Goal: Task Accomplishment & Management: Manage account settings

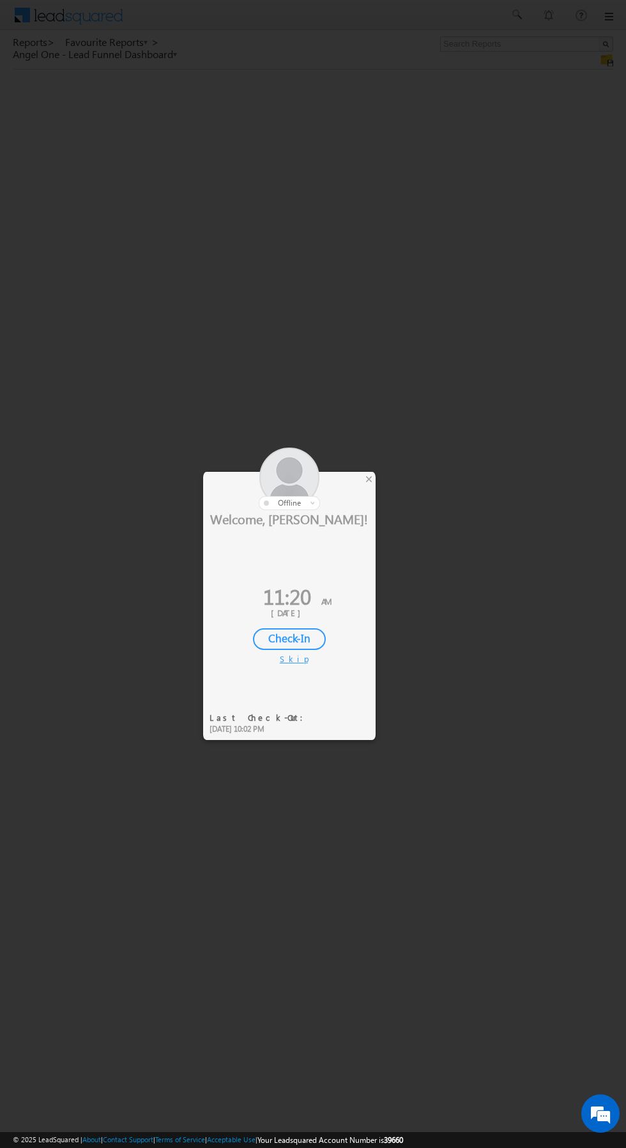
click at [363, 490] on div at bounding box center [289, 478] width 172 height 63
click at [370, 490] on div at bounding box center [289, 478] width 172 height 63
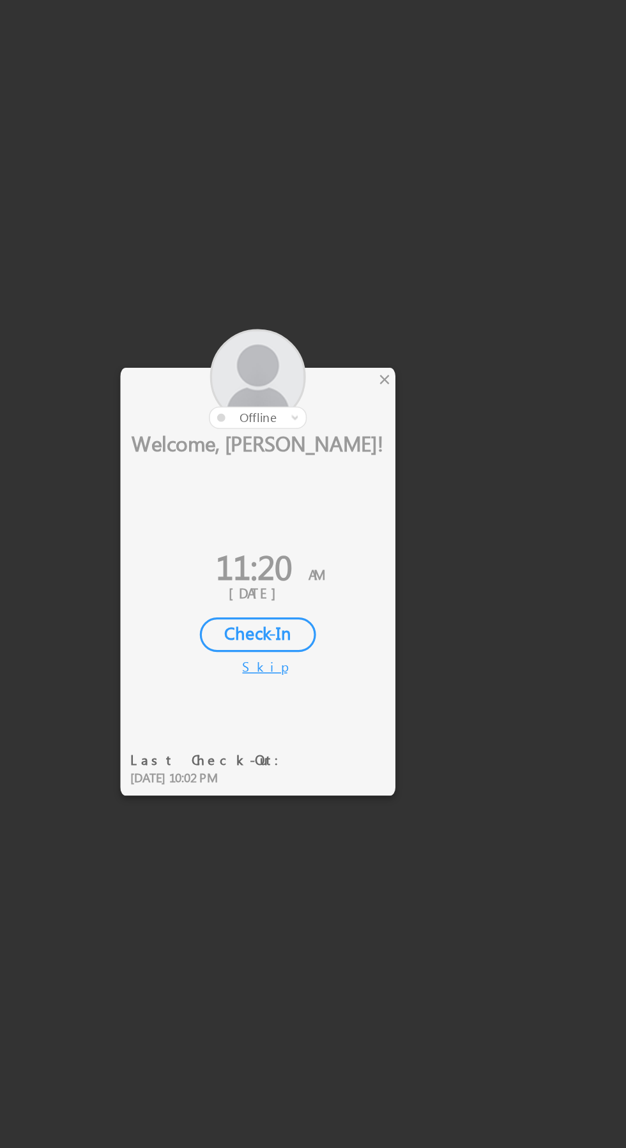
click at [368, 493] on div at bounding box center [289, 478] width 172 height 63
click at [370, 484] on div "×" at bounding box center [368, 479] width 13 height 14
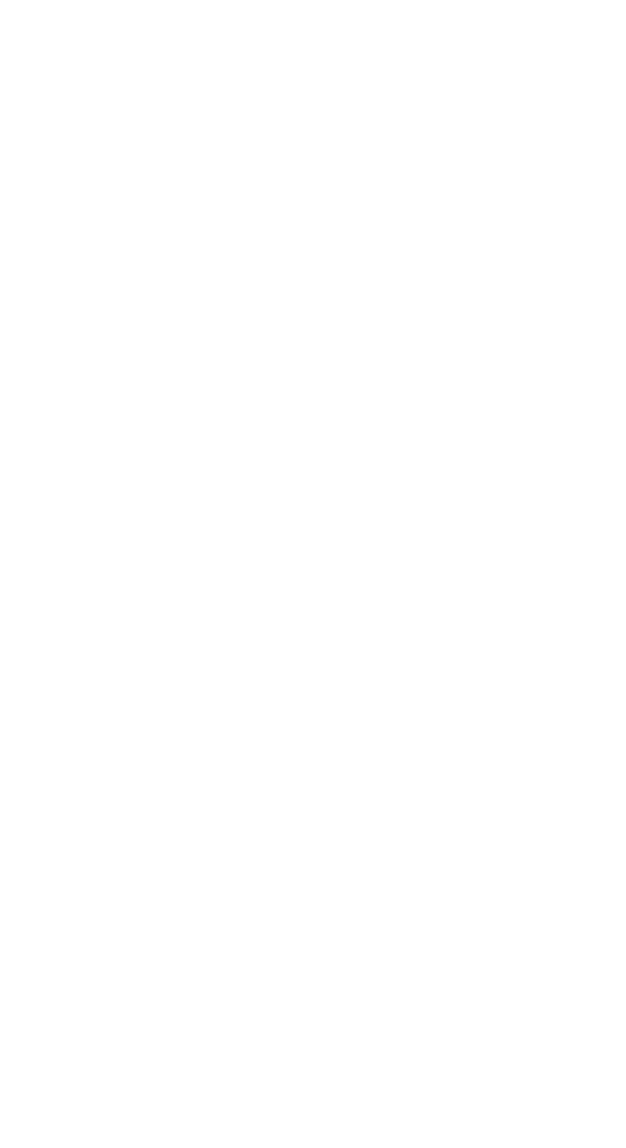
click at [375, 485] on div at bounding box center [313, 574] width 626 height 1148
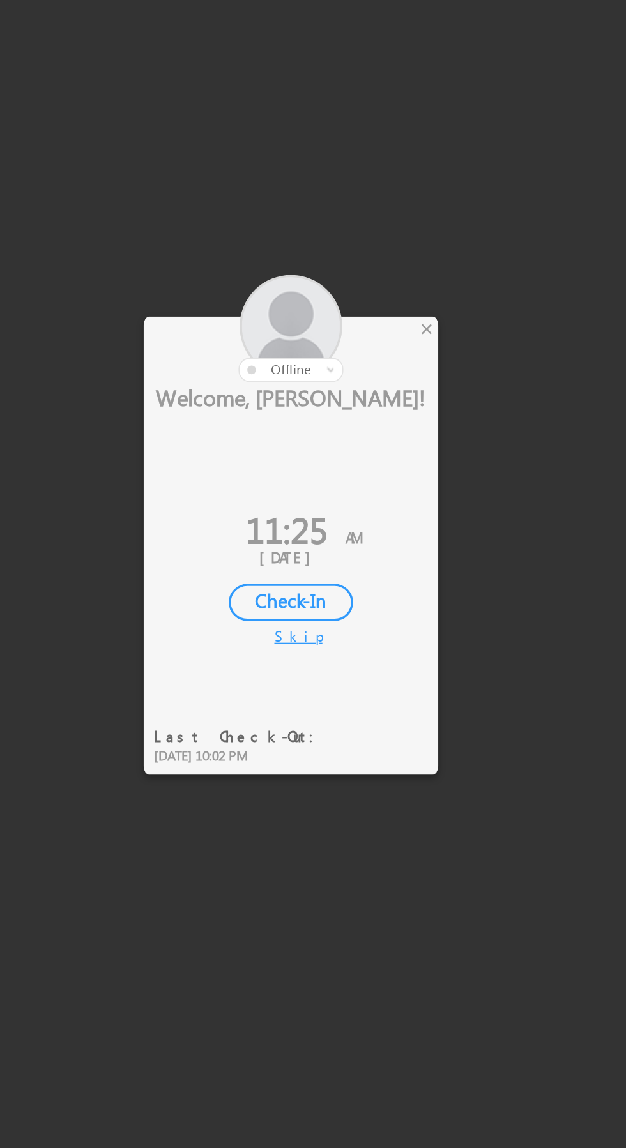
click at [366, 486] on div "×" at bounding box center [368, 479] width 13 height 14
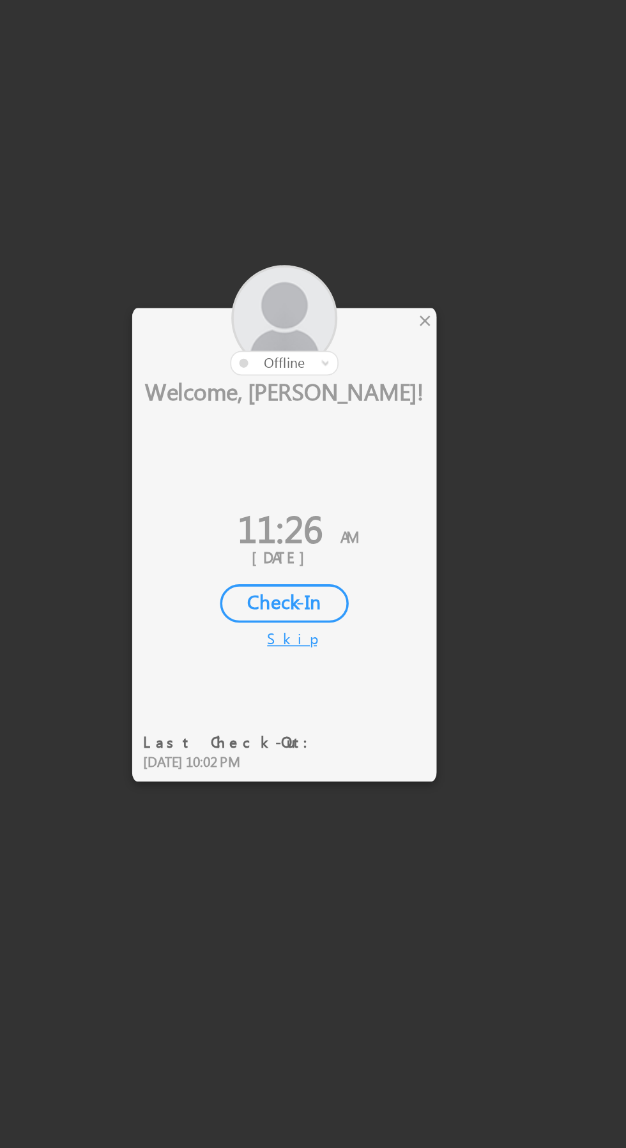
click at [374, 477] on div at bounding box center [289, 478] width 172 height 63
click at [375, 486] on div at bounding box center [289, 478] width 172 height 63
click at [367, 486] on div "×" at bounding box center [368, 479] width 13 height 14
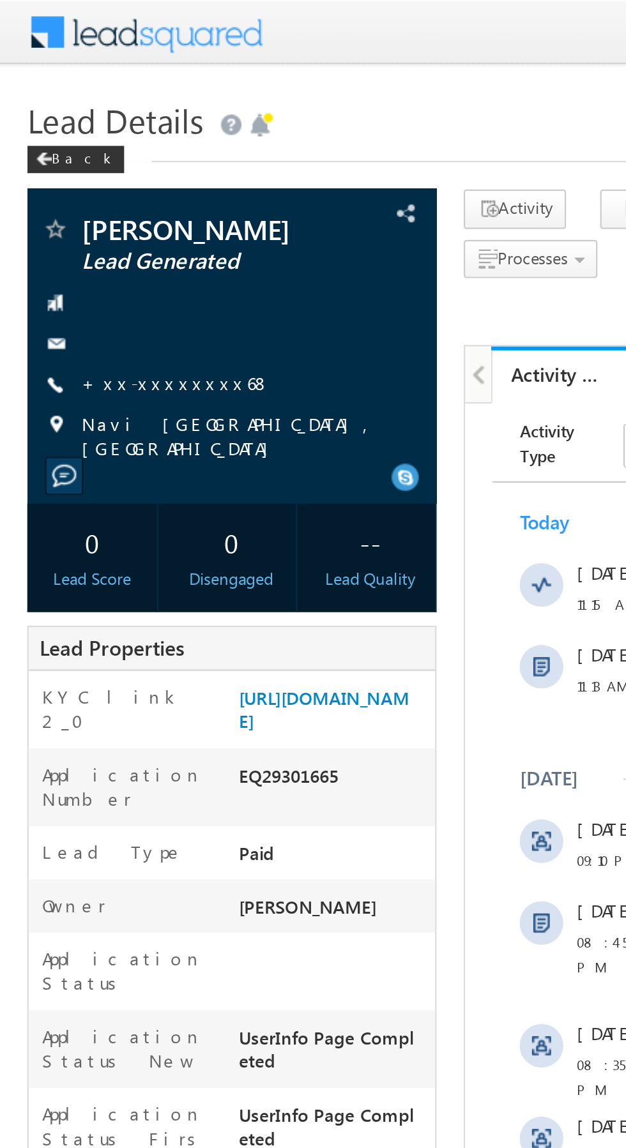
click at [73, 181] on link "+xx-xxxxxxxx68" at bounding box center [82, 179] width 89 height 11
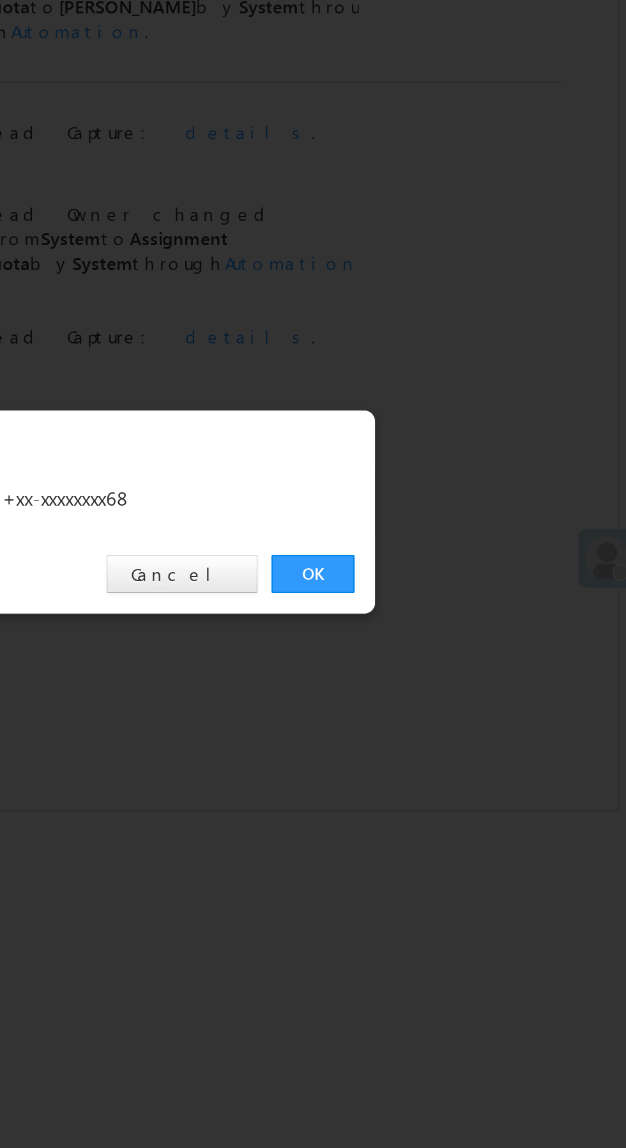
click at [470, 592] on link "OK" at bounding box center [469, 595] width 39 height 18
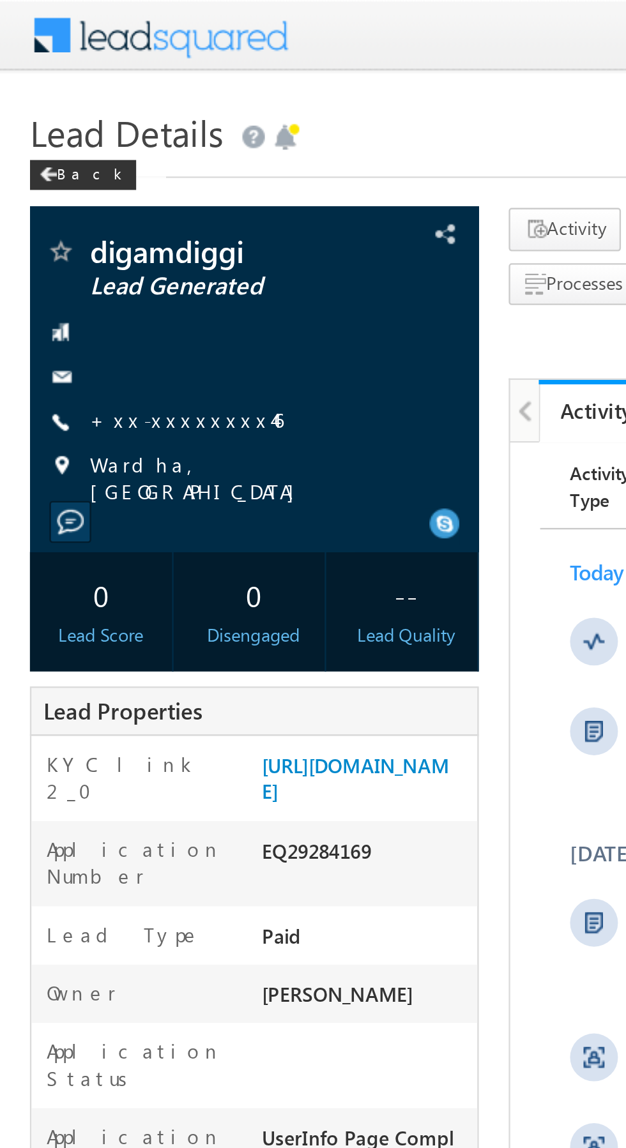
click at [77, 181] on link "+xx-xxxxxxxx46" at bounding box center [79, 179] width 82 height 11
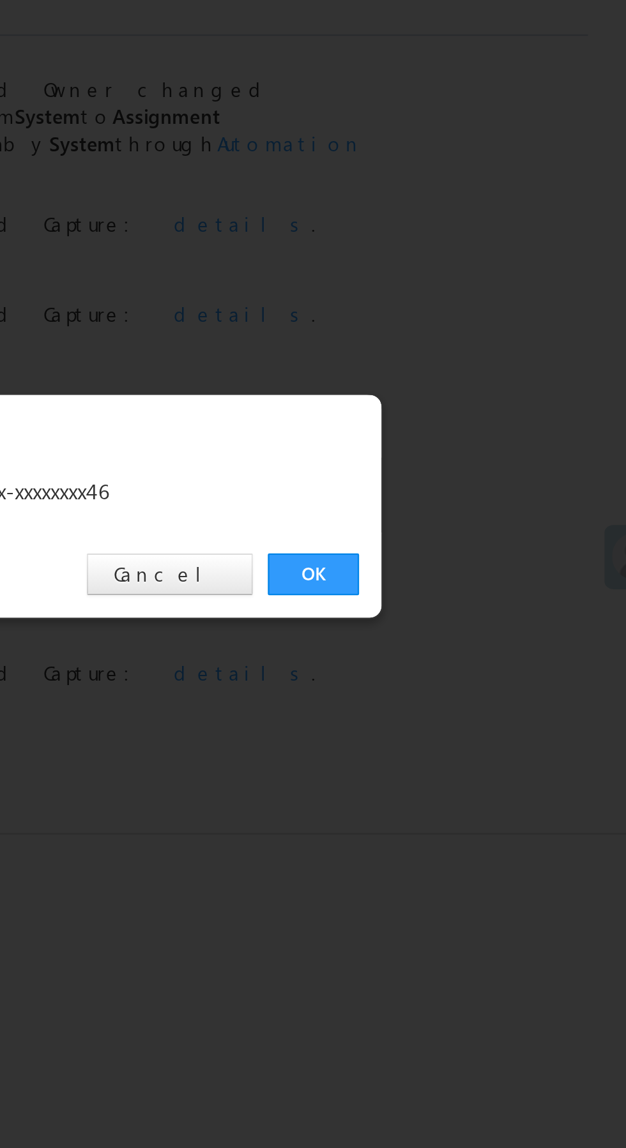
click at [469, 594] on link "OK" at bounding box center [469, 595] width 39 height 18
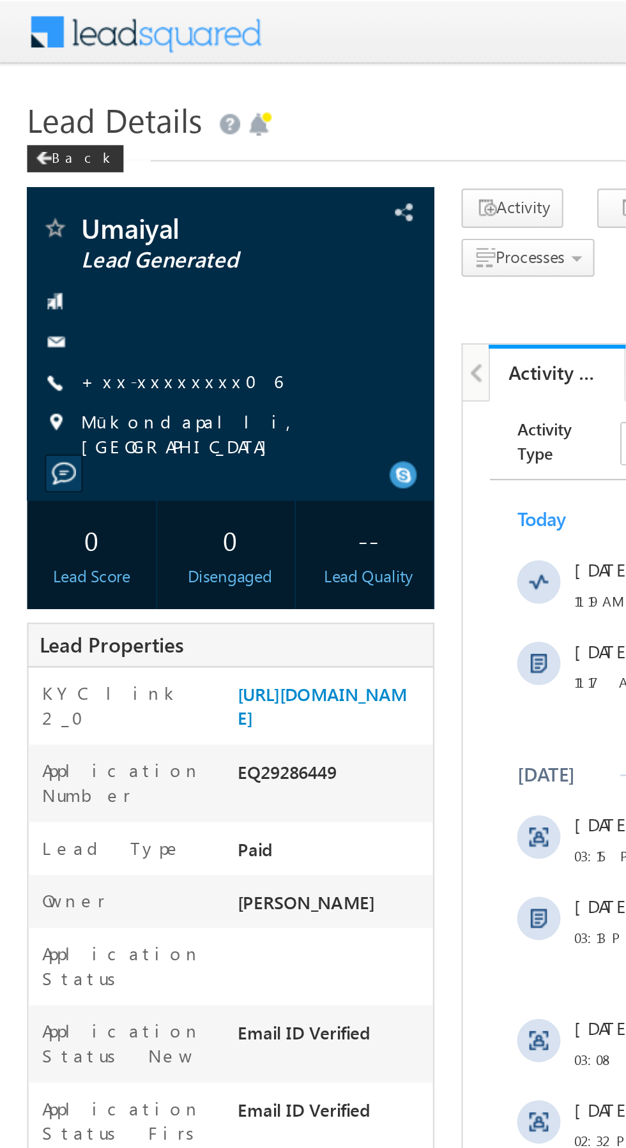
click at [84, 183] on link "+xx-xxxxxxxx06" at bounding box center [85, 179] width 94 height 11
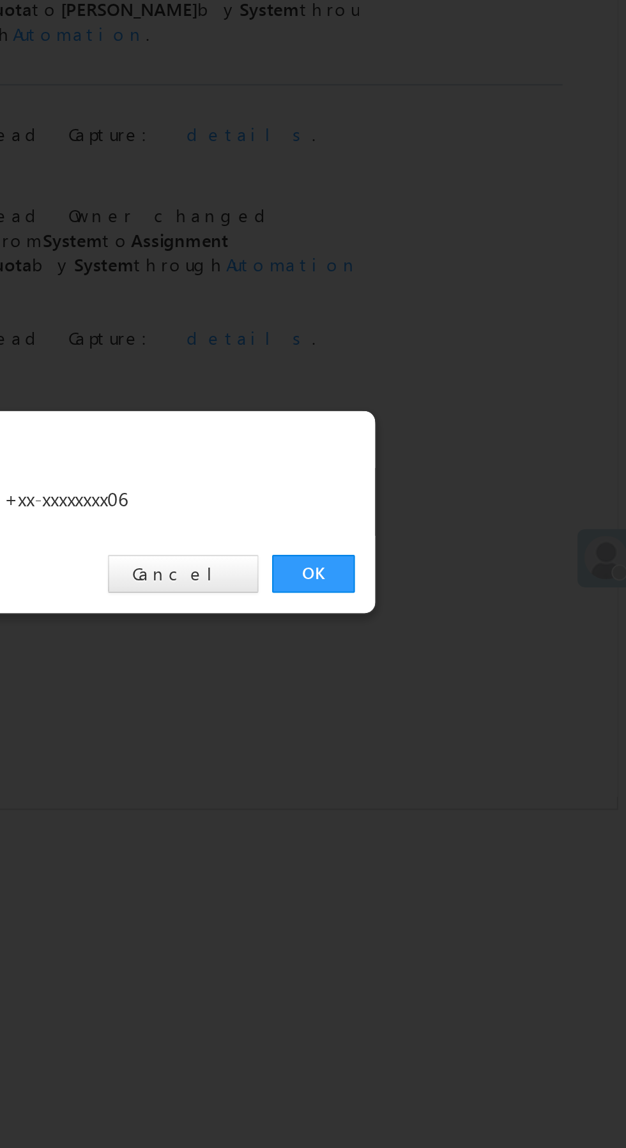
click at [470, 599] on link "OK" at bounding box center [469, 595] width 39 height 18
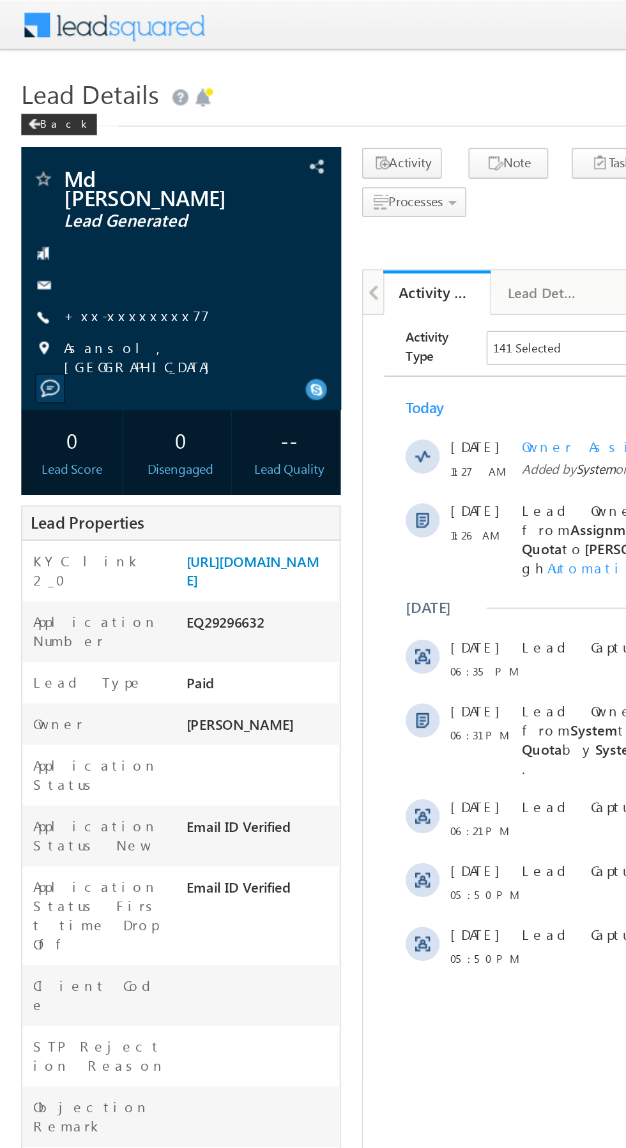
click at [88, 184] on link "+xx-xxxxxxxx77" at bounding box center [81, 189] width 87 height 11
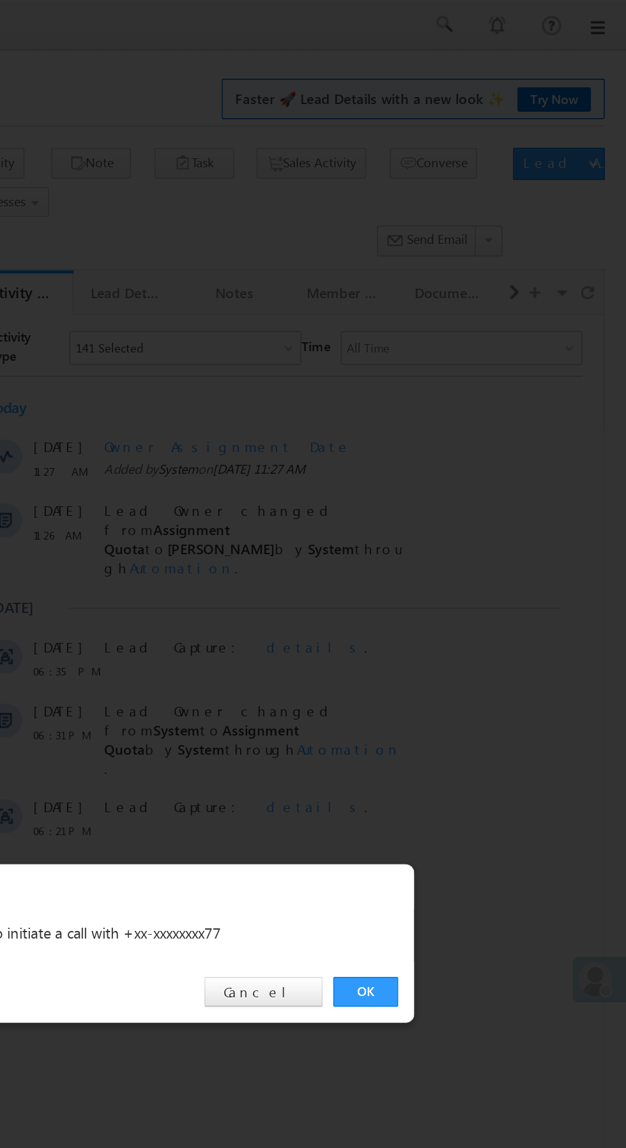
click at [471, 597] on link "OK" at bounding box center [469, 595] width 39 height 18
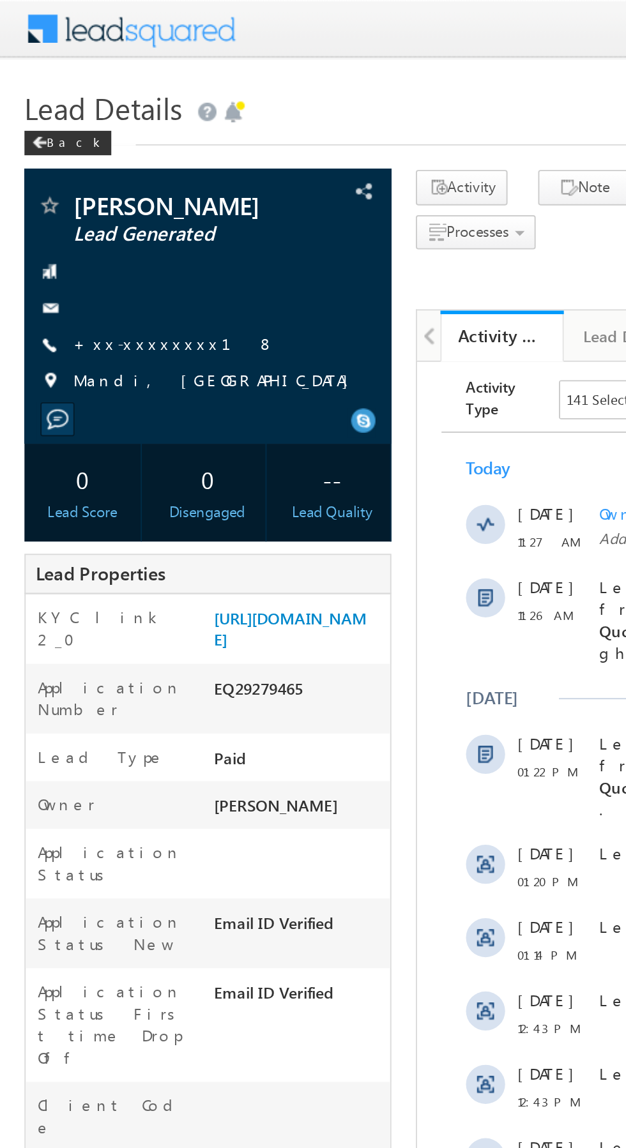
click at [80, 179] on link "+xx-xxxxxxxx18" at bounding box center [90, 179] width 105 height 11
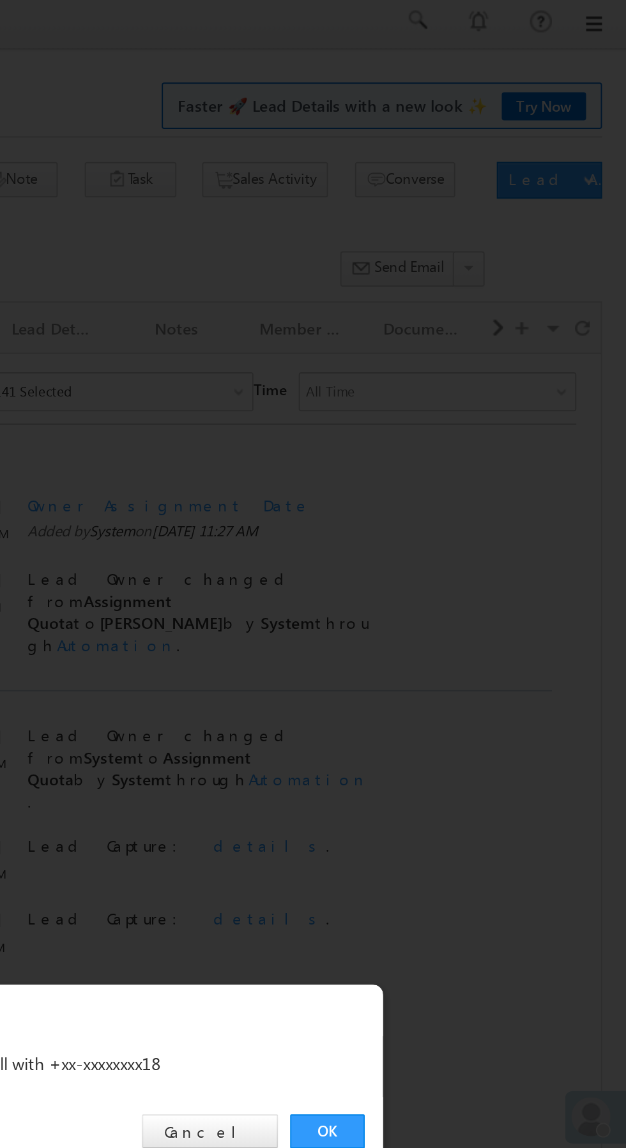
click at [477, 592] on link "OK" at bounding box center [469, 595] width 39 height 18
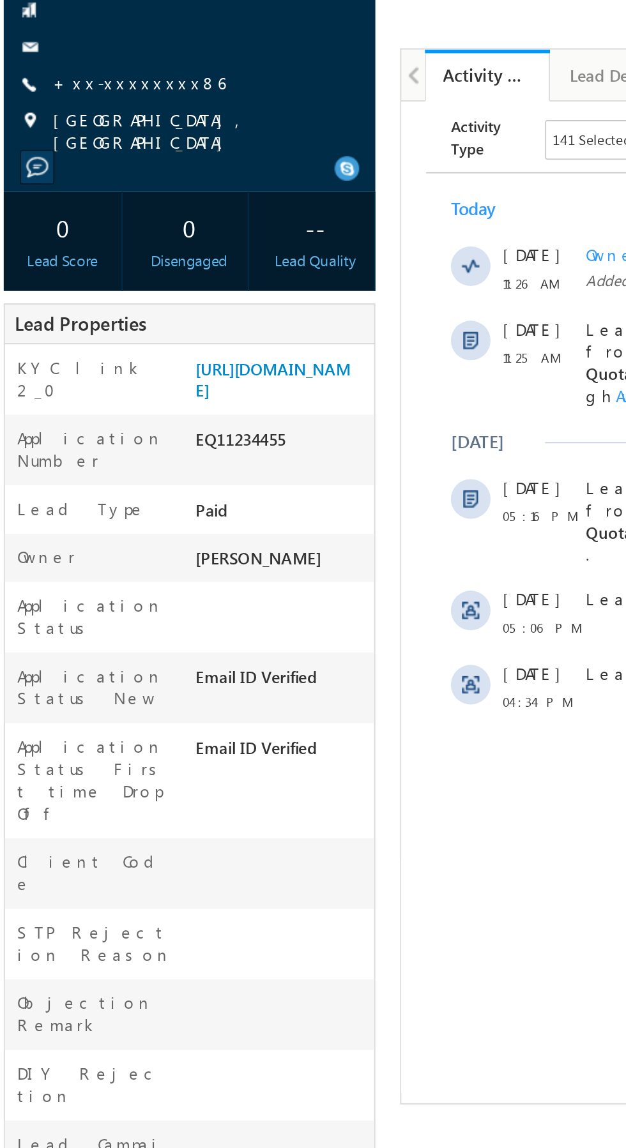
click at [82, 167] on div at bounding box center [108, 160] width 179 height 13
click at [66, 176] on link "+xx-xxxxxxxx86" at bounding box center [82, 179] width 89 height 11
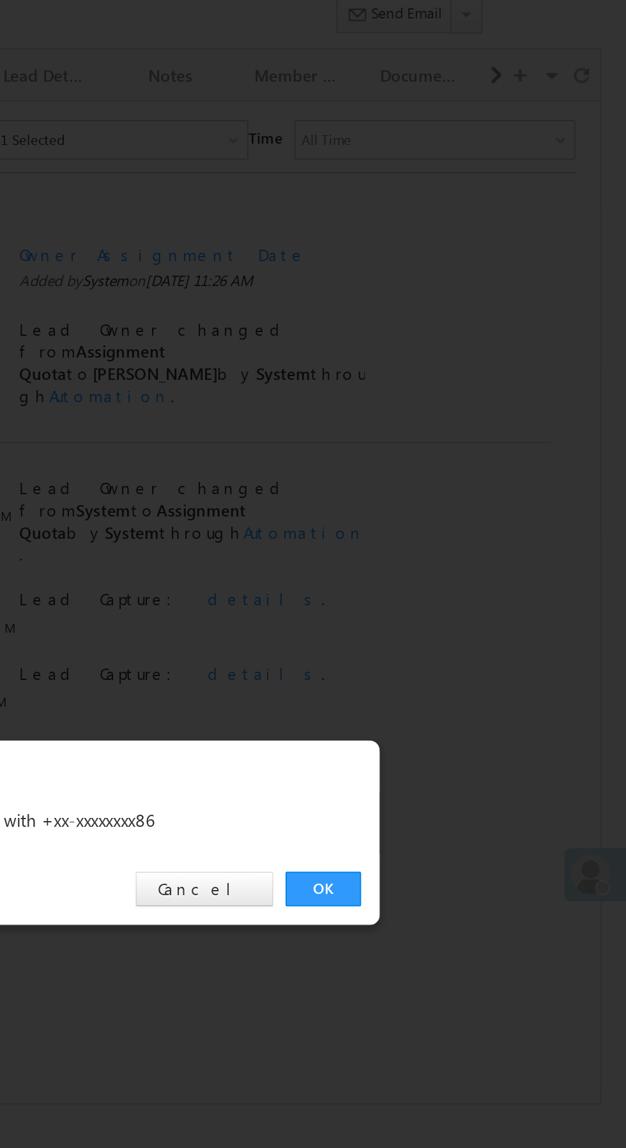
click at [469, 597] on link "OK" at bounding box center [469, 595] width 39 height 18
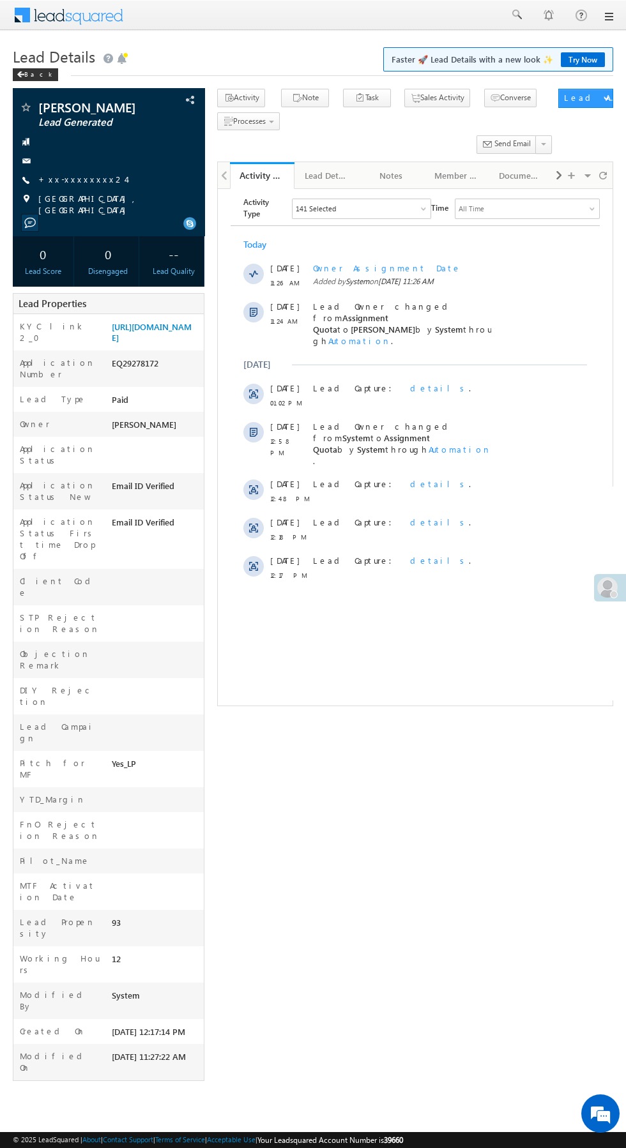
click at [67, 199] on span "Bhopal, Madhya Pradesh" at bounding box center [114, 204] width 152 height 23
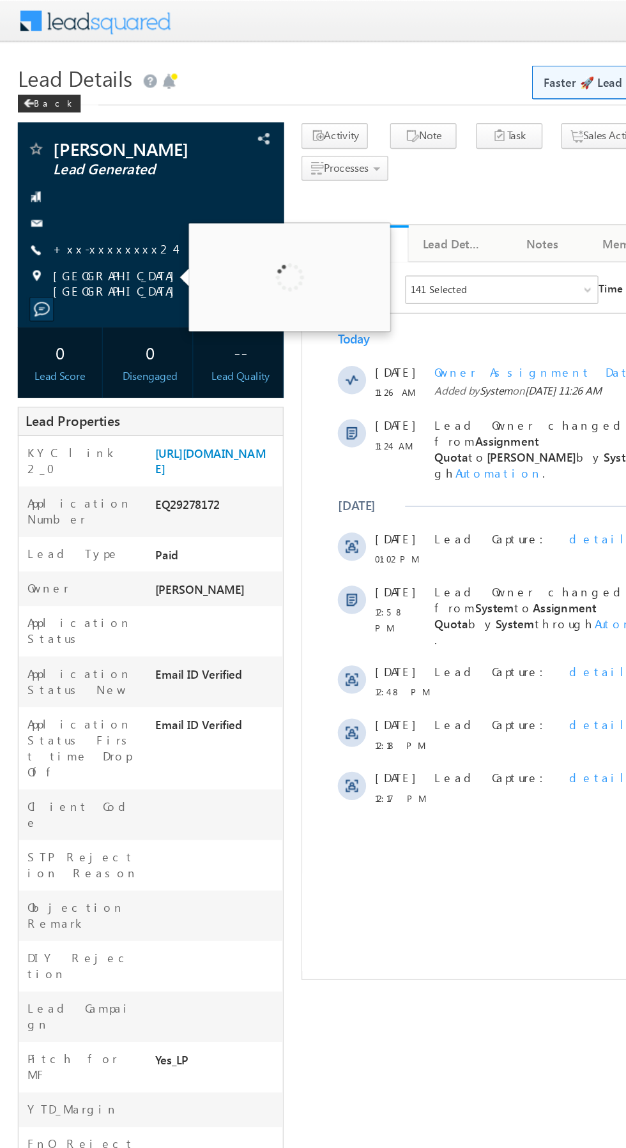
click at [77, 183] on link "+xx-xxxxxxxx24" at bounding box center [81, 179] width 87 height 11
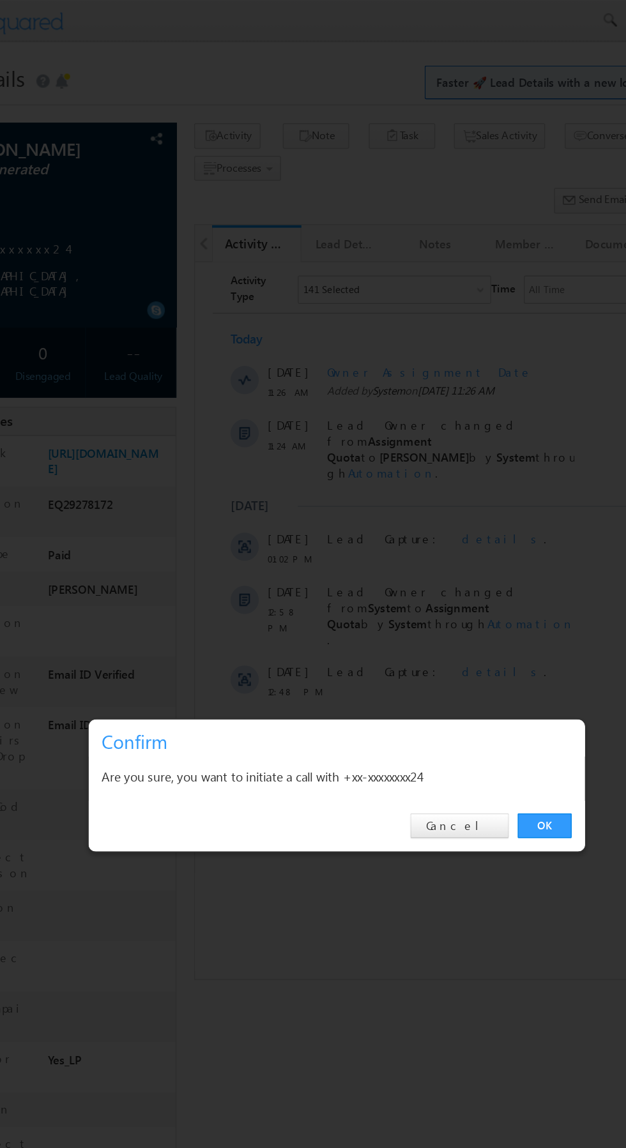
click at [469, 592] on link "OK" at bounding box center [469, 595] width 39 height 18
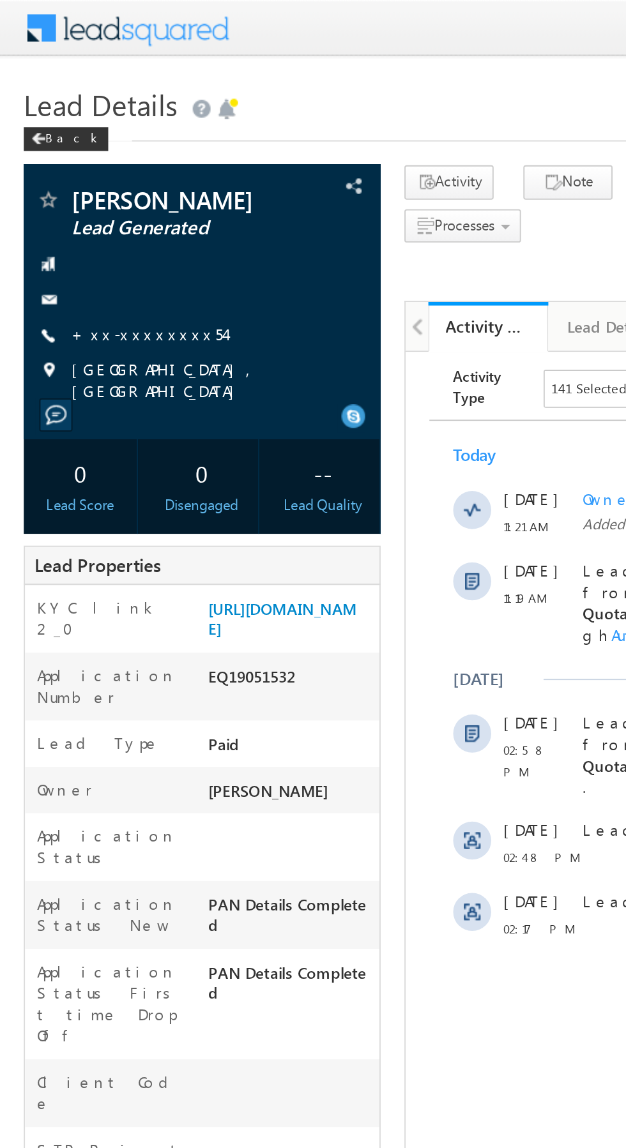
click at [80, 181] on link "+xx-xxxxxxxx54" at bounding box center [79, 179] width 82 height 11
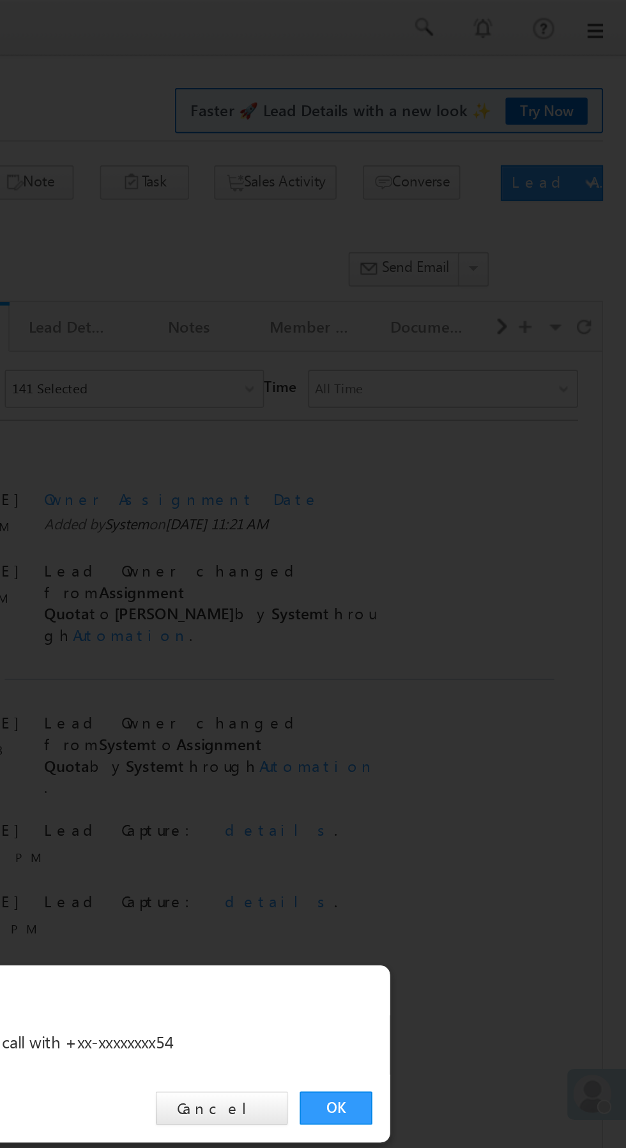
click at [469, 596] on link "OK" at bounding box center [469, 595] width 39 height 18
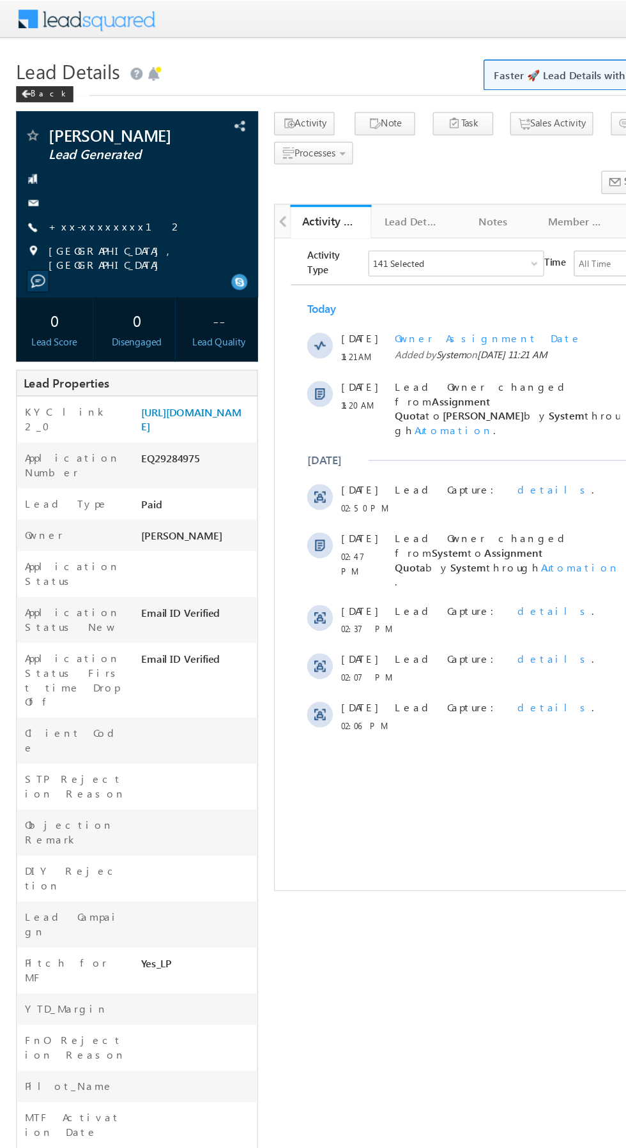
click at [66, 179] on link "+xx-xxxxxxxx12" at bounding box center [91, 179] width 107 height 11
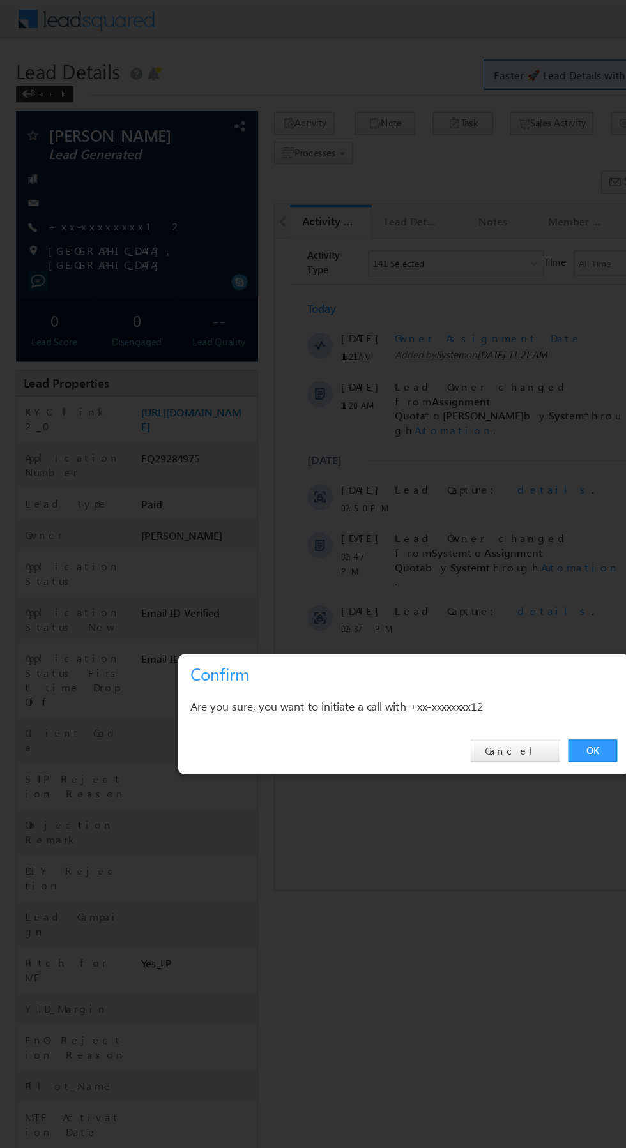
click at [469, 595] on link "OK" at bounding box center [469, 595] width 39 height 18
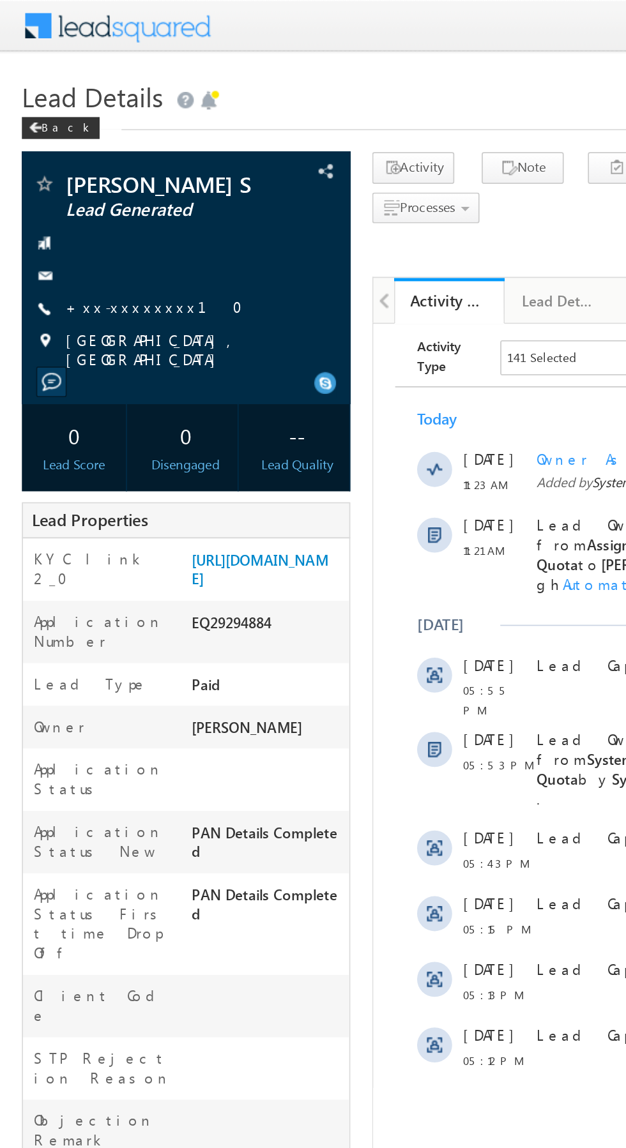
click at [78, 184] on link "+xx-xxxxxxxx10" at bounding box center [93, 179] width 111 height 11
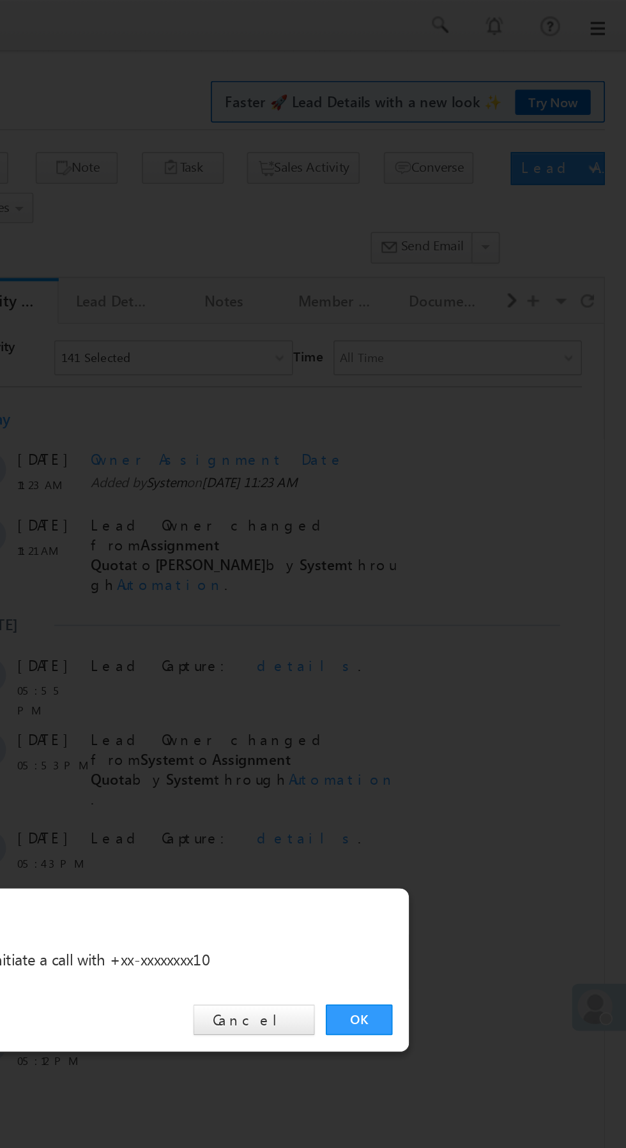
click at [470, 595] on link "OK" at bounding box center [469, 595] width 39 height 18
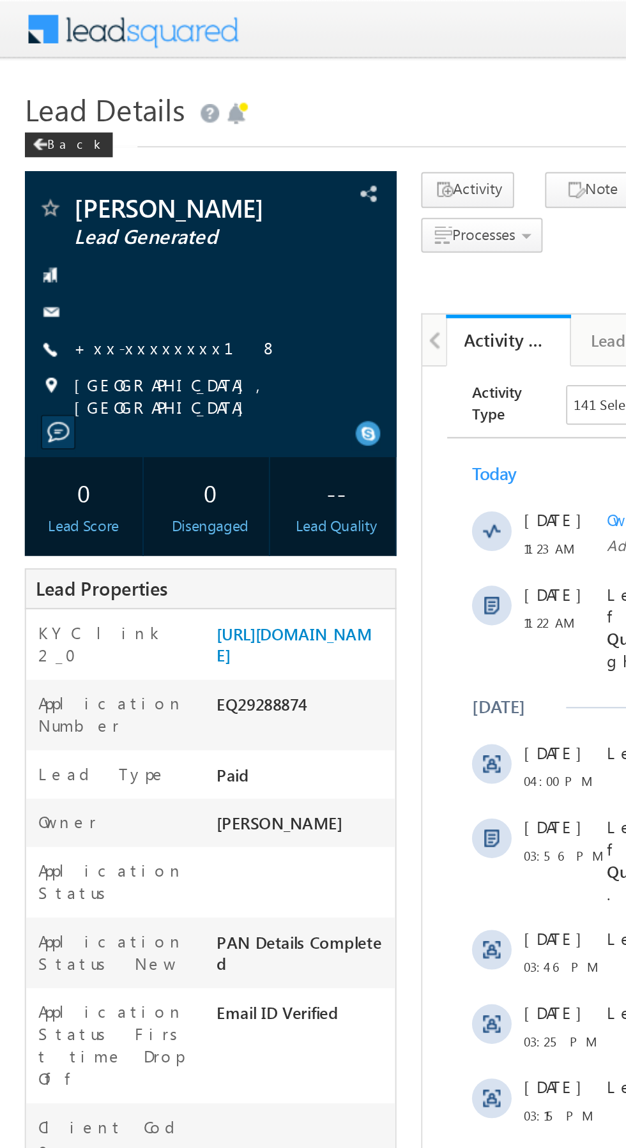
click at [80, 180] on link "+xx-xxxxxxxx18" at bounding box center [90, 179] width 105 height 11
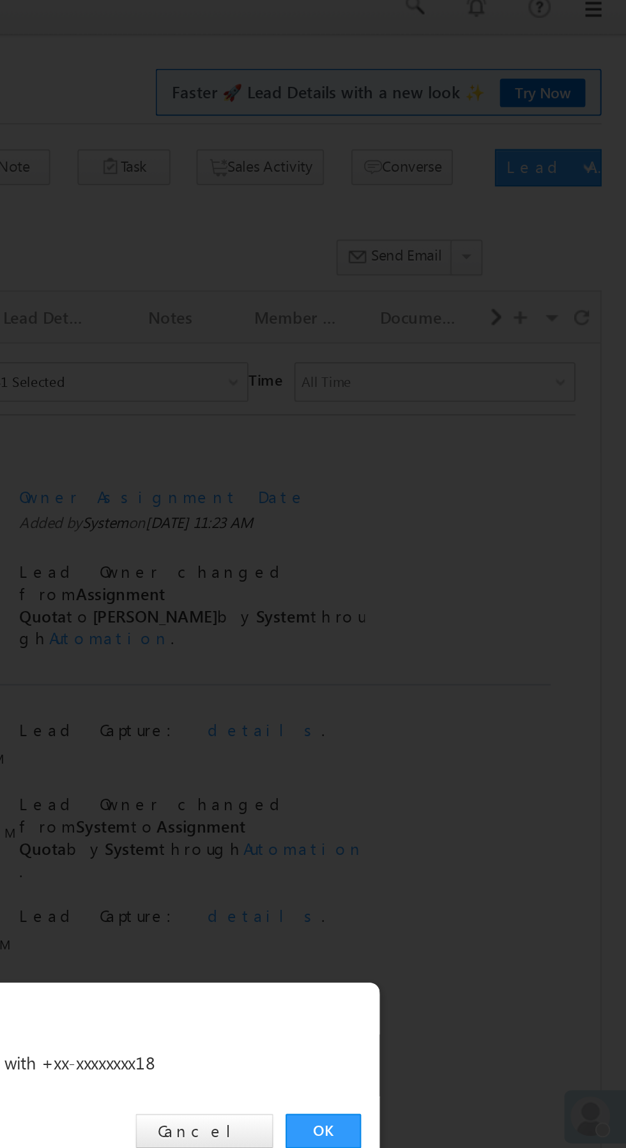
click at [475, 593] on link "OK" at bounding box center [469, 595] width 39 height 18
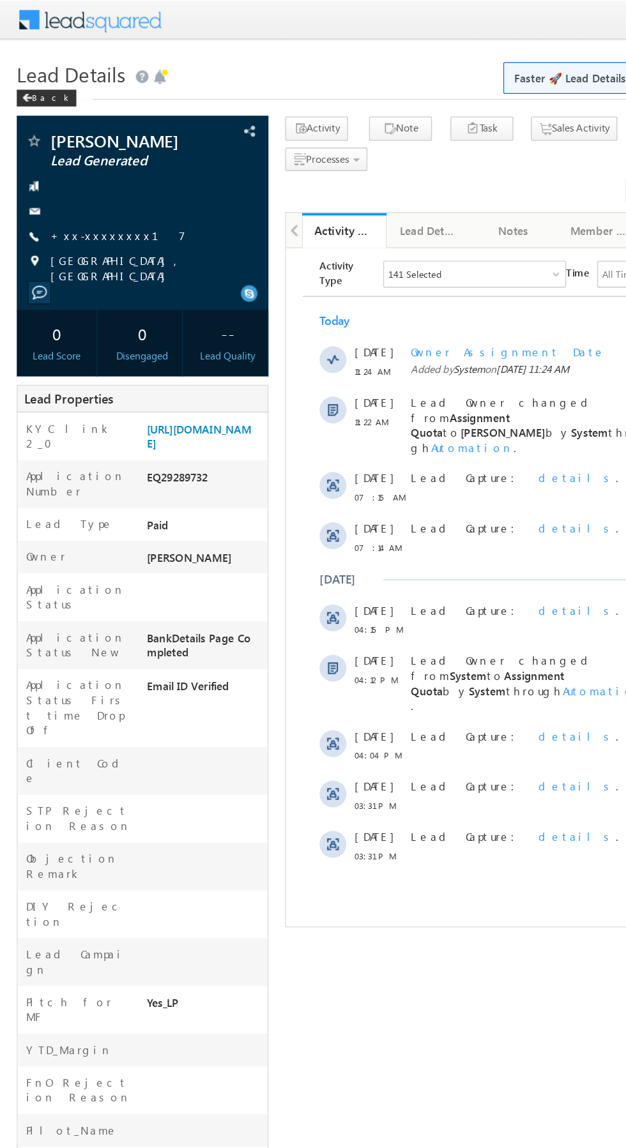
click at [82, 179] on link "+xx-xxxxxxxx17" at bounding box center [89, 179] width 103 height 11
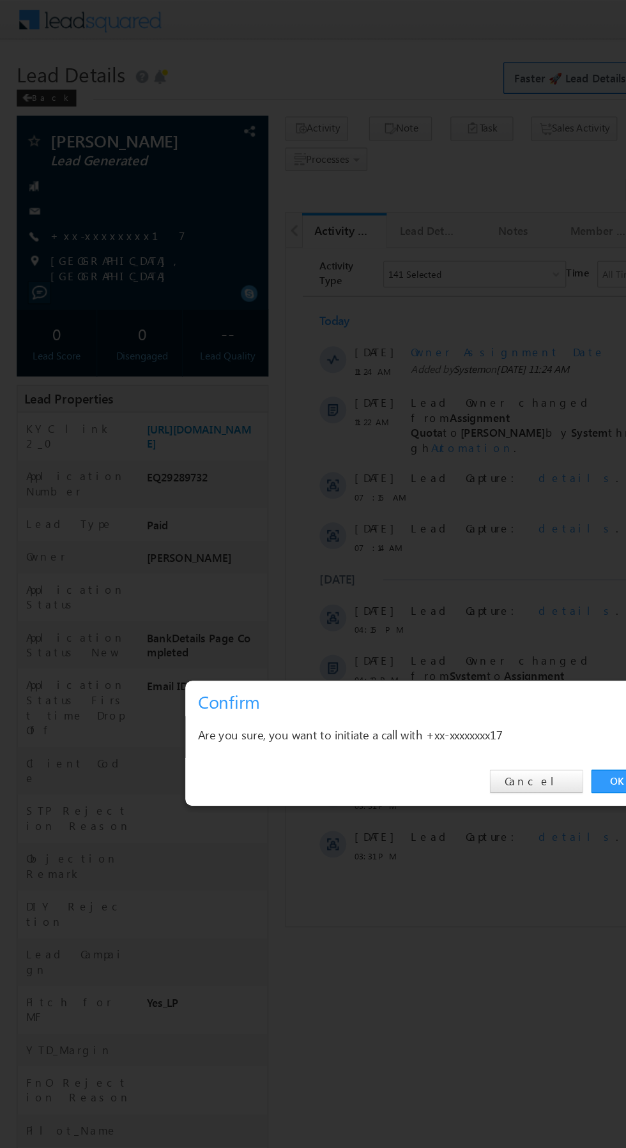
click at [458, 590] on link "OK" at bounding box center [469, 595] width 39 height 18
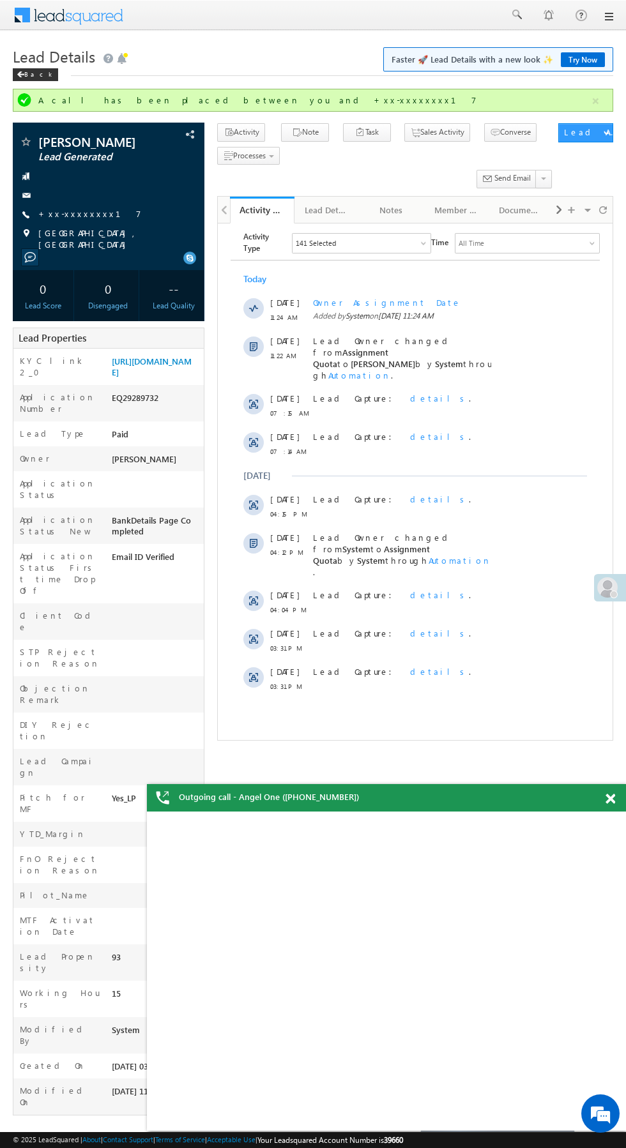
click at [153, 343] on div "Lead Properties" at bounding box center [108, 337] width 191 height 21
click at [165, 377] on link "https://angelbroking1-pk3em7sa.customui-test.leadsquared.com?leadId=5e84d8e5-f0…" at bounding box center [152, 367] width 80 height 22
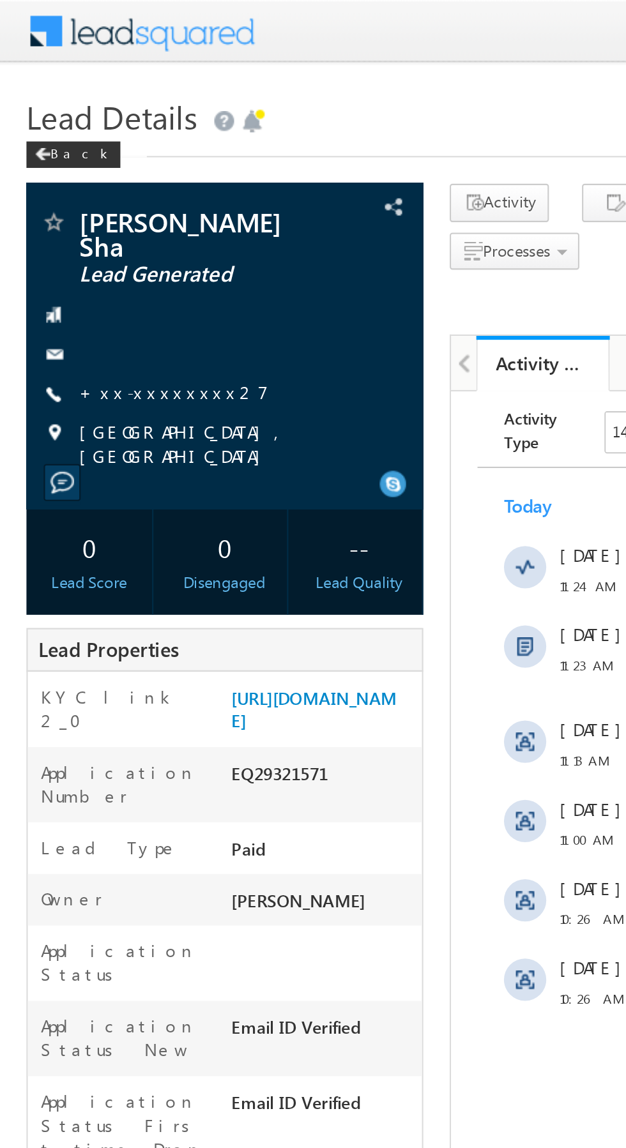
click at [87, 184] on link "+xx-xxxxxxxx27" at bounding box center [83, 189] width 91 height 11
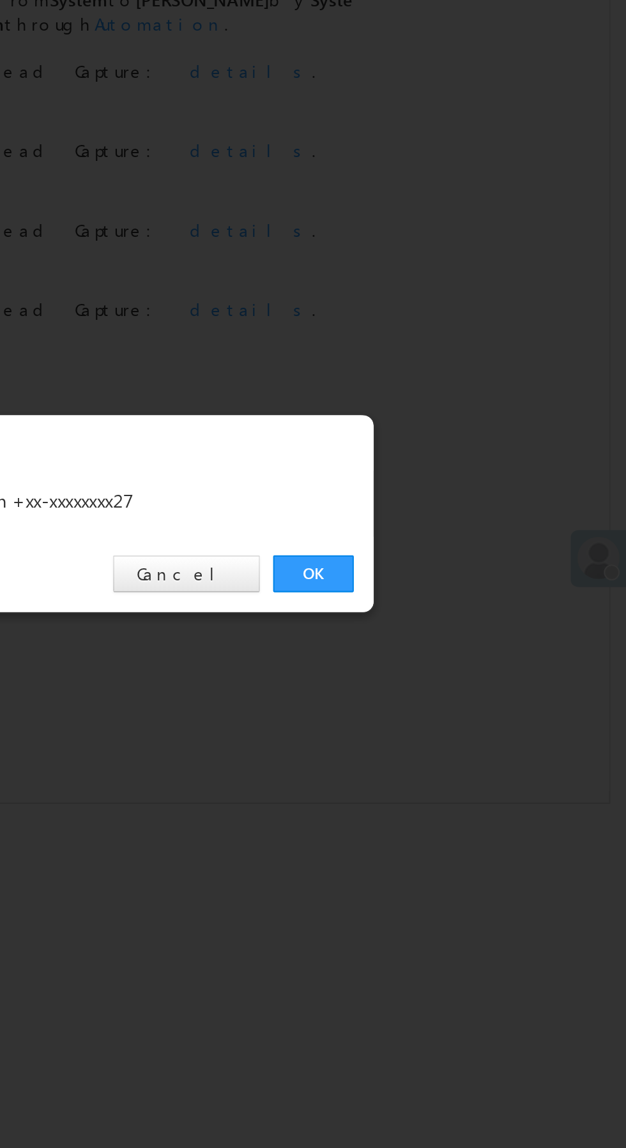
click at [471, 599] on link "OK" at bounding box center [469, 595] width 39 height 18
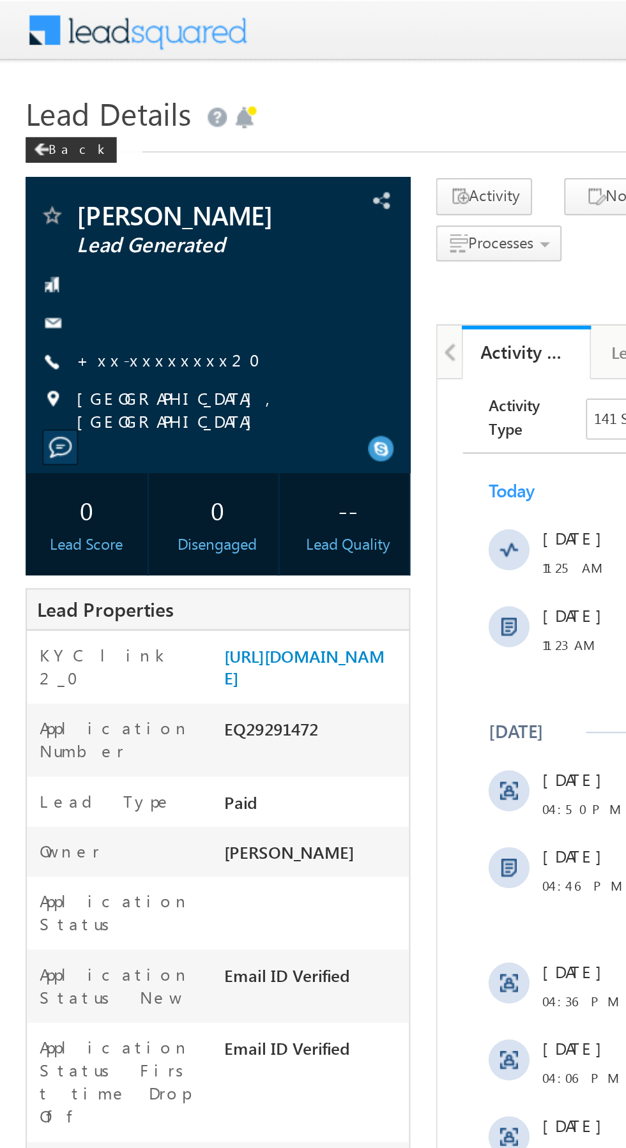
click at [85, 184] on link "+xx-xxxxxxxx20" at bounding box center [88, 179] width 100 height 11
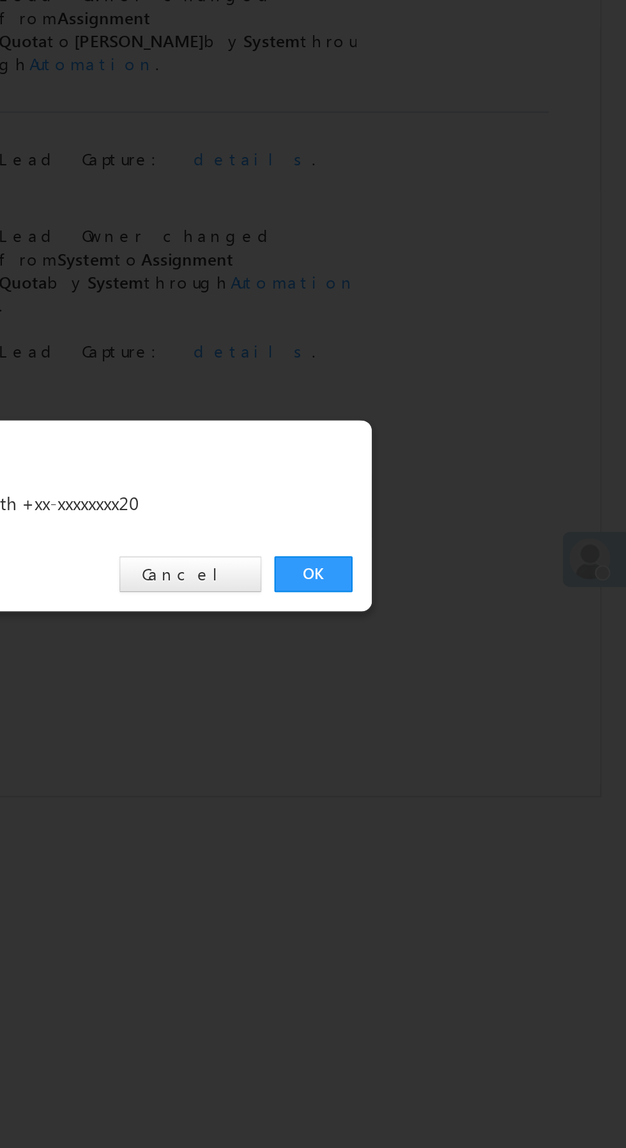
click at [474, 591] on link "OK" at bounding box center [469, 595] width 39 height 18
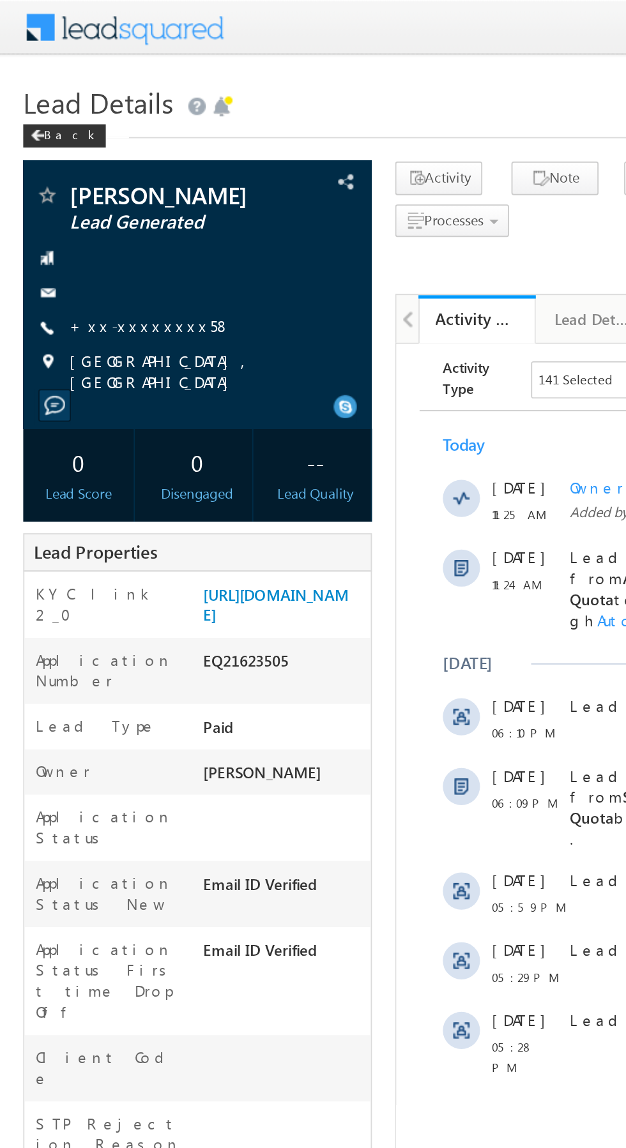
click at [84, 181] on link "+xx-xxxxxxxx58" at bounding box center [82, 179] width 89 height 11
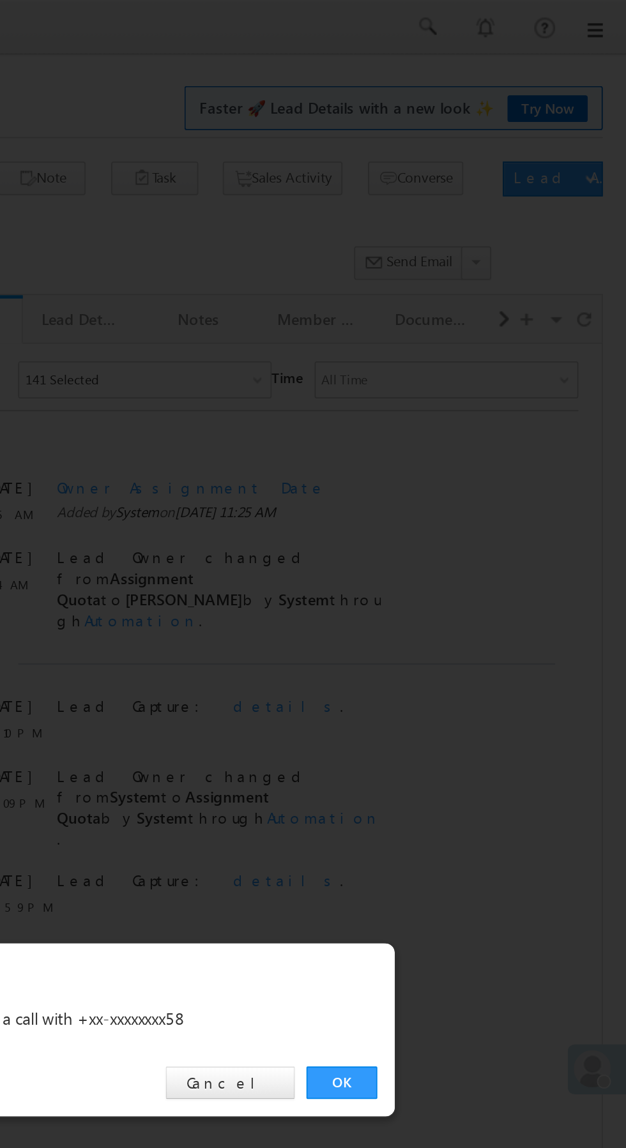
click at [481, 600] on link "OK" at bounding box center [469, 595] width 39 height 18
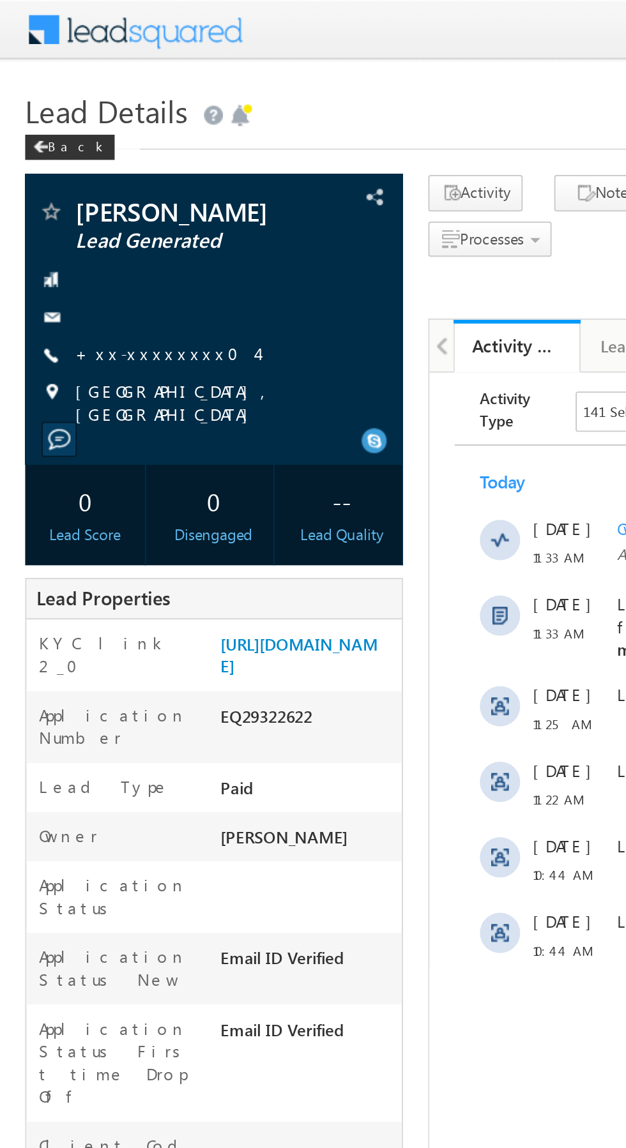
click at [80, 176] on link "+xx-xxxxxxxx04" at bounding box center [84, 179] width 92 height 11
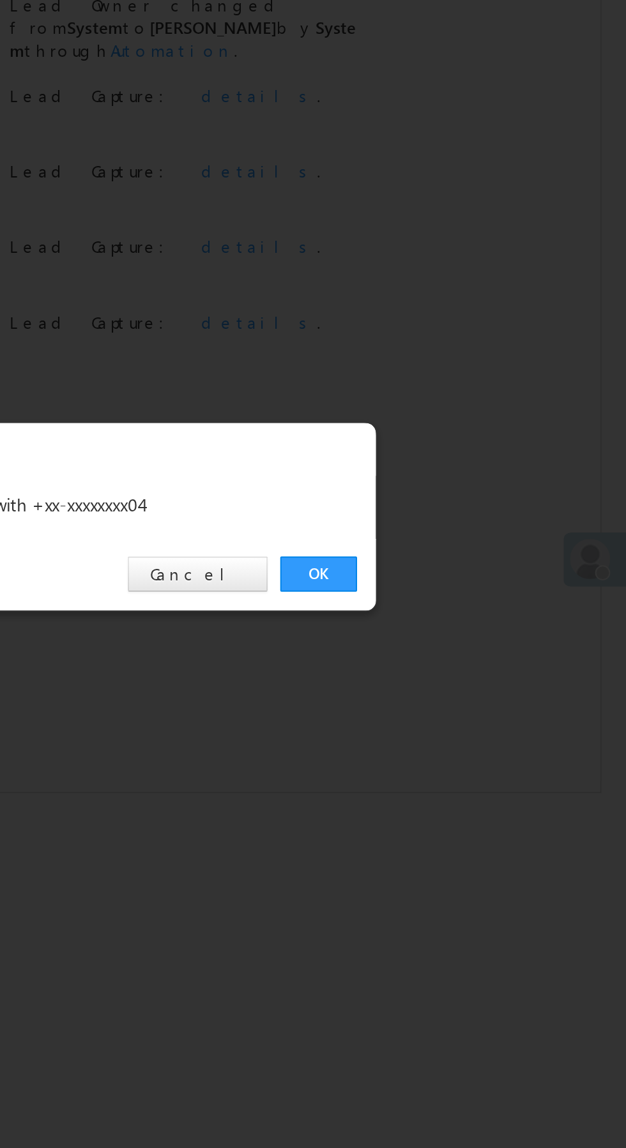
click at [474, 597] on link "OK" at bounding box center [469, 595] width 39 height 18
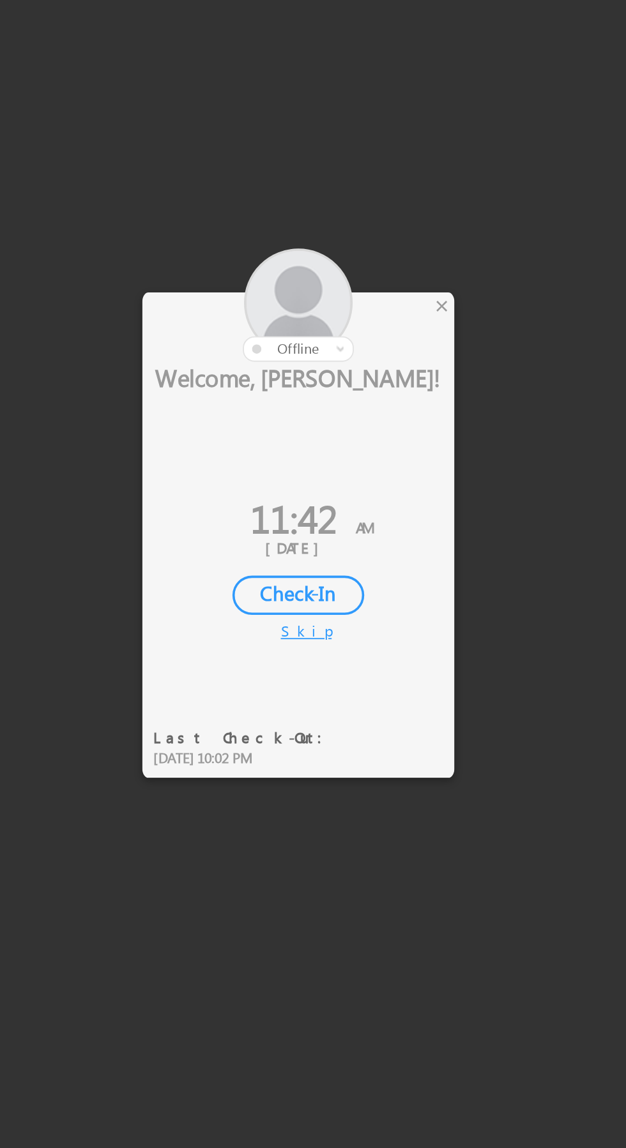
click at [370, 483] on div "×" at bounding box center [368, 479] width 13 height 14
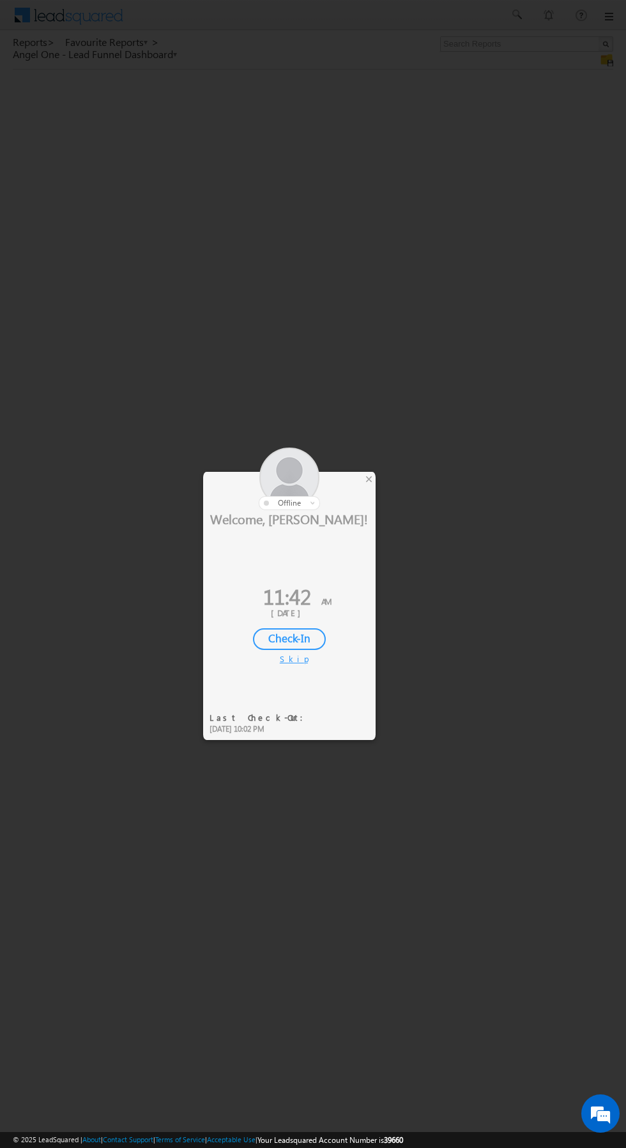
click at [366, 495] on div at bounding box center [289, 478] width 172 height 63
click at [360, 481] on div at bounding box center [289, 478] width 172 height 63
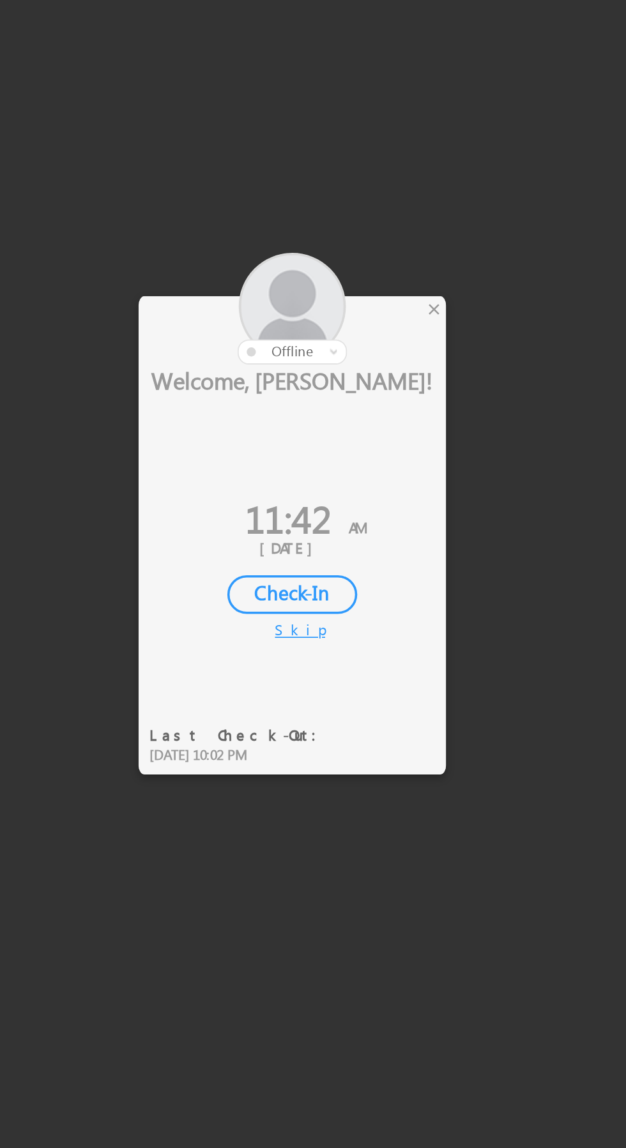
click at [375, 486] on div at bounding box center [289, 478] width 172 height 63
click at [367, 482] on div "×" at bounding box center [368, 479] width 13 height 14
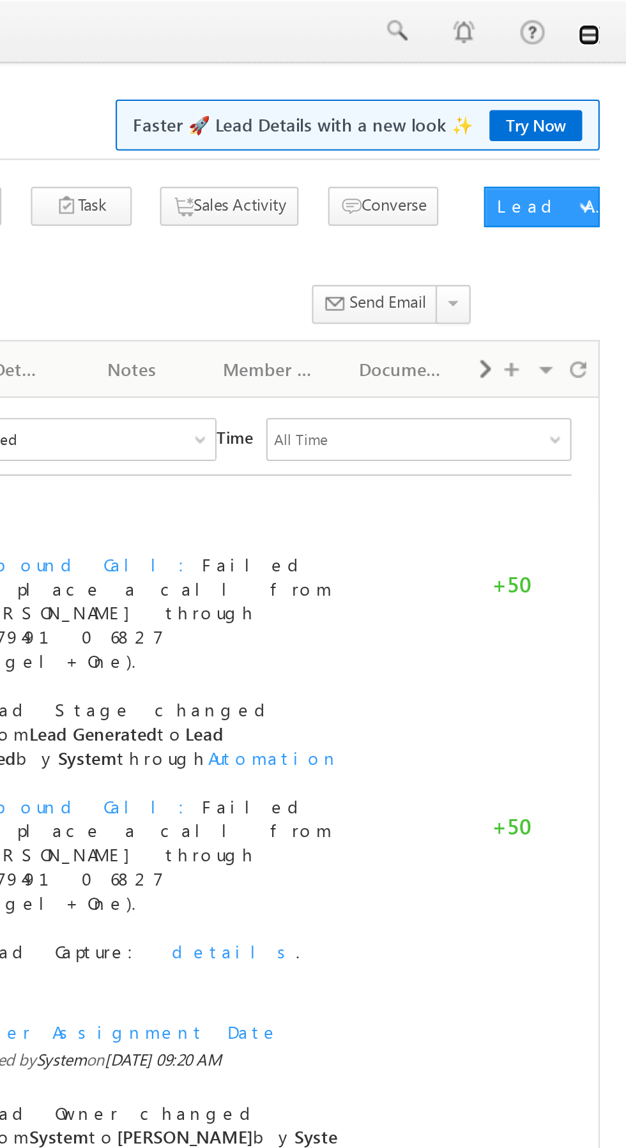
click at [608, 18] on link at bounding box center [608, 16] width 10 height 10
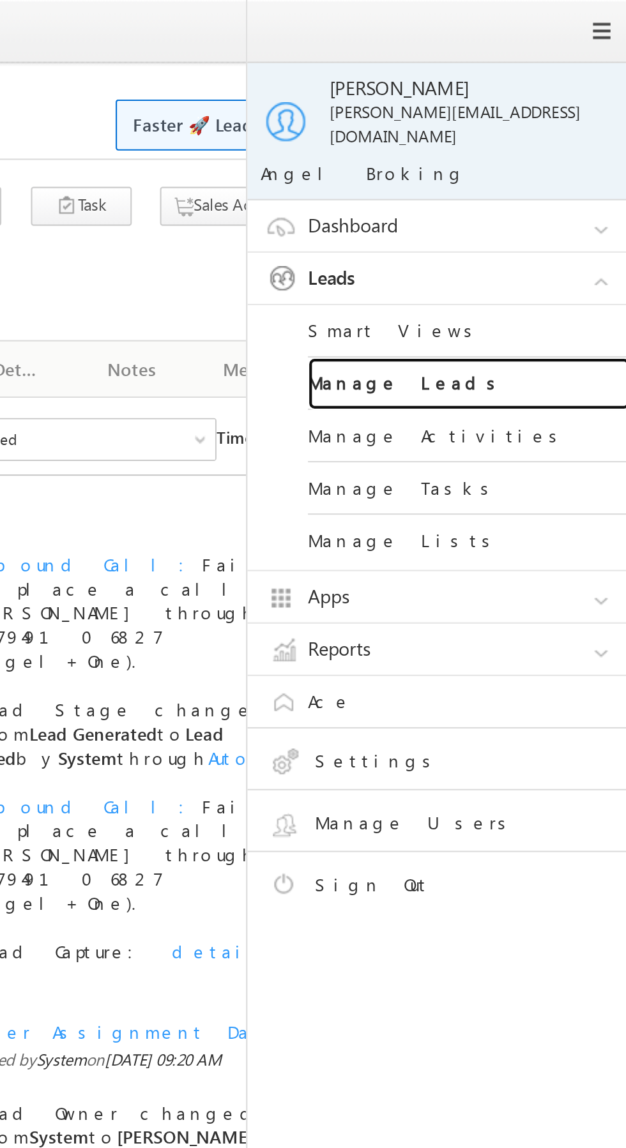
click at [559, 177] on link "Manage Leads" at bounding box center [550, 182] width 153 height 25
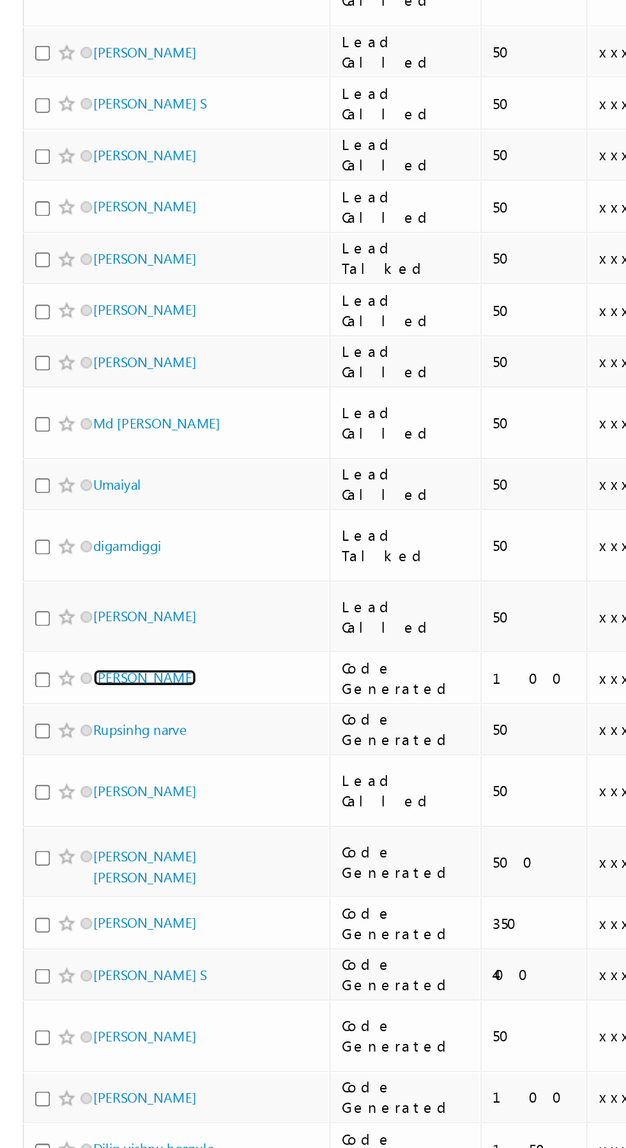
click at [77, 690] on link "Navneet kaur" at bounding box center [81, 695] width 58 height 10
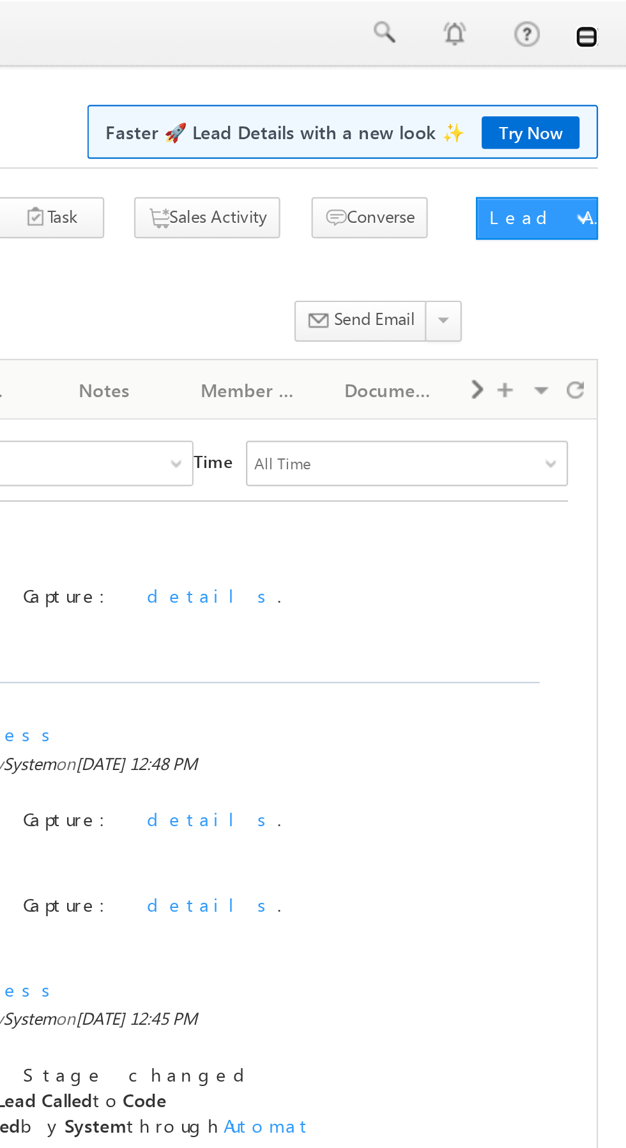
click at [611, 17] on link at bounding box center [608, 16] width 10 height 10
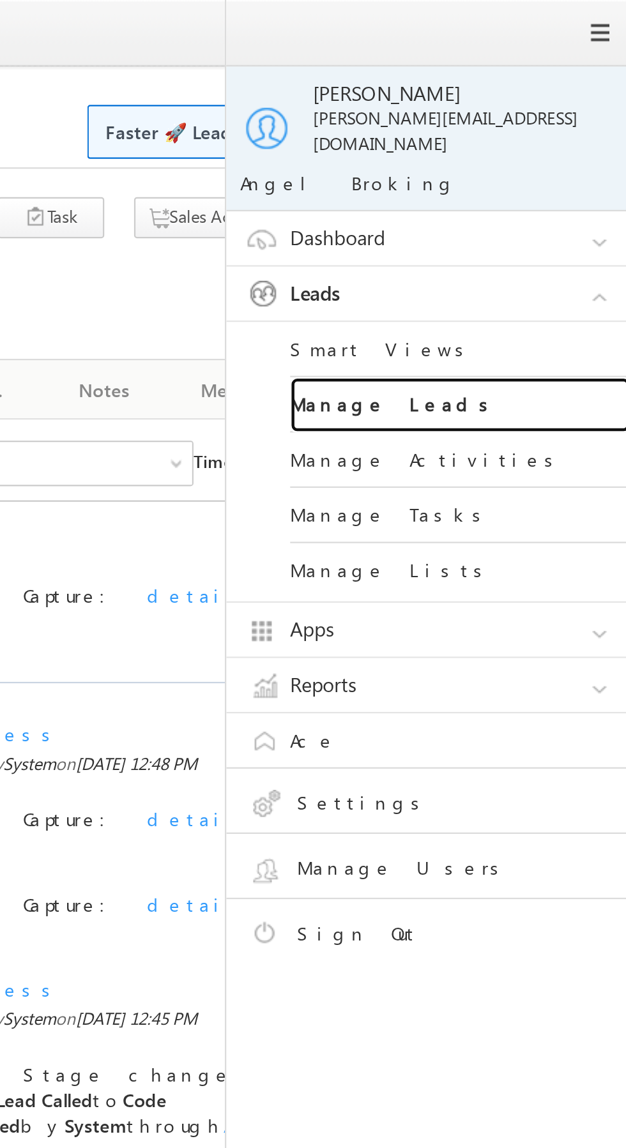
click at [577, 177] on link "Manage Leads" at bounding box center [550, 182] width 153 height 25
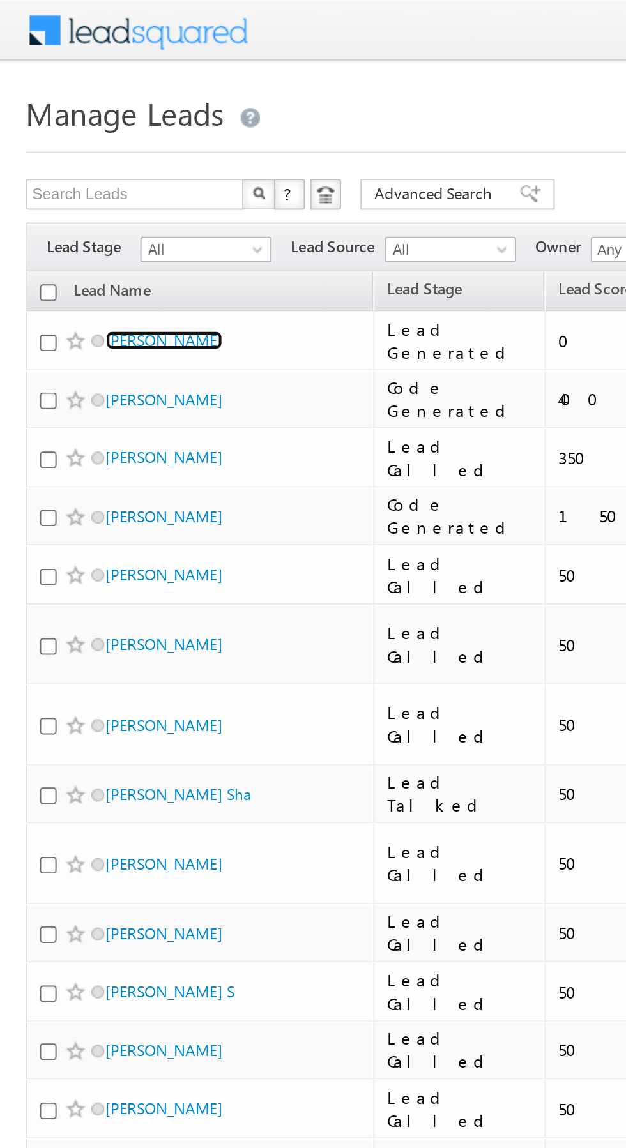
click at [81, 170] on link "[PERSON_NAME]" at bounding box center [81, 169] width 58 height 10
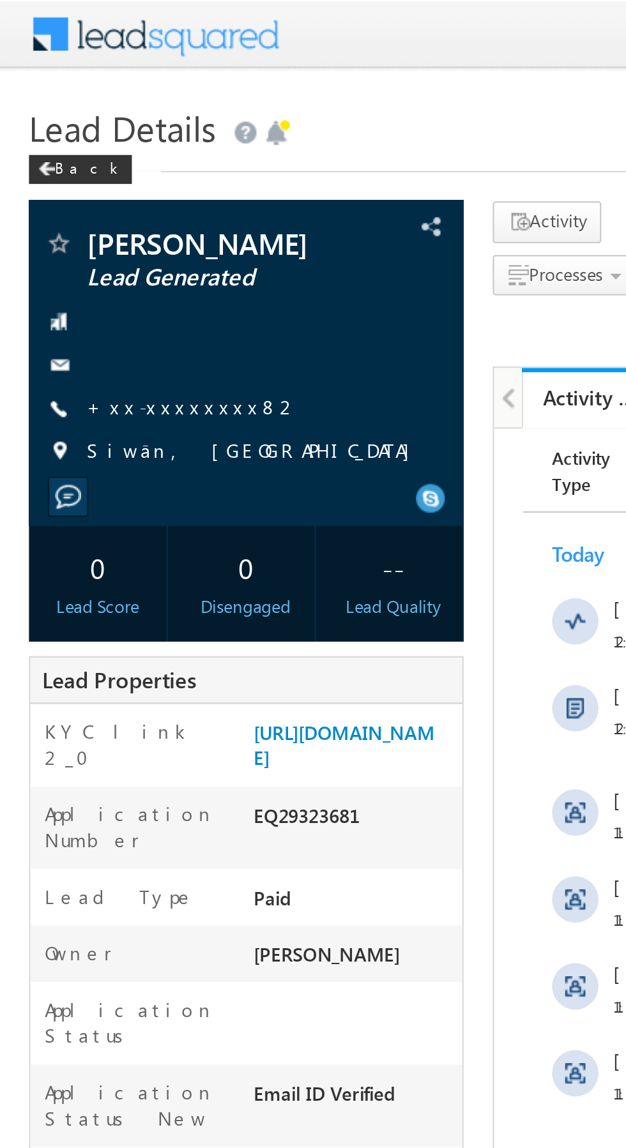
click at [73, 180] on link "+xx-xxxxxxxx82" at bounding box center [85, 179] width 94 height 11
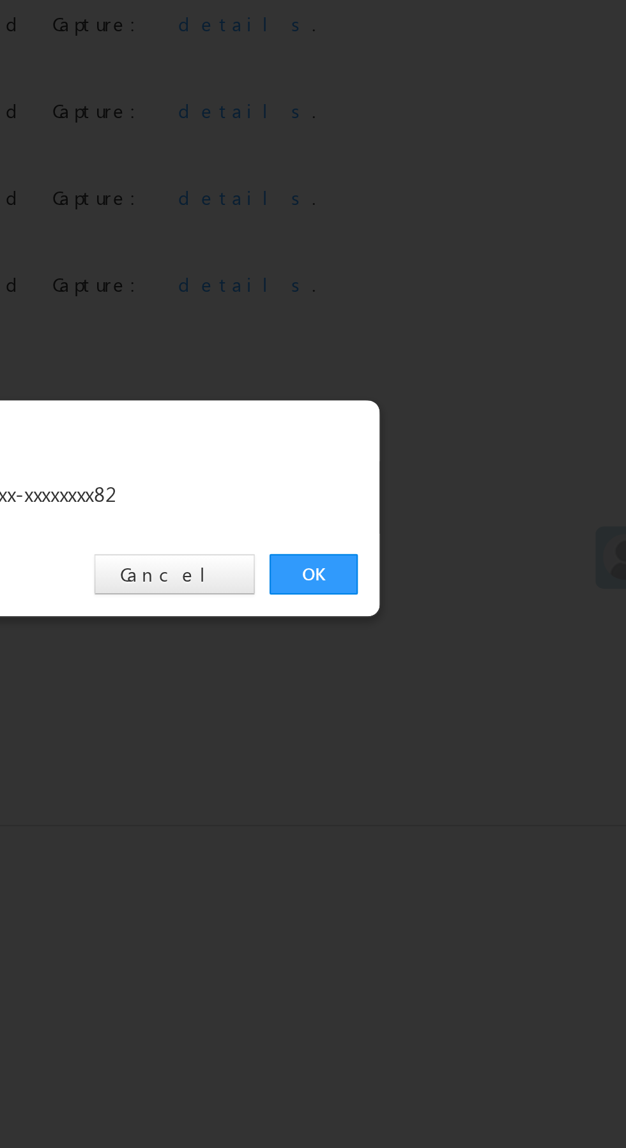
click at [465, 598] on link "OK" at bounding box center [469, 595] width 39 height 18
